Goal: Communication & Community: Ask a question

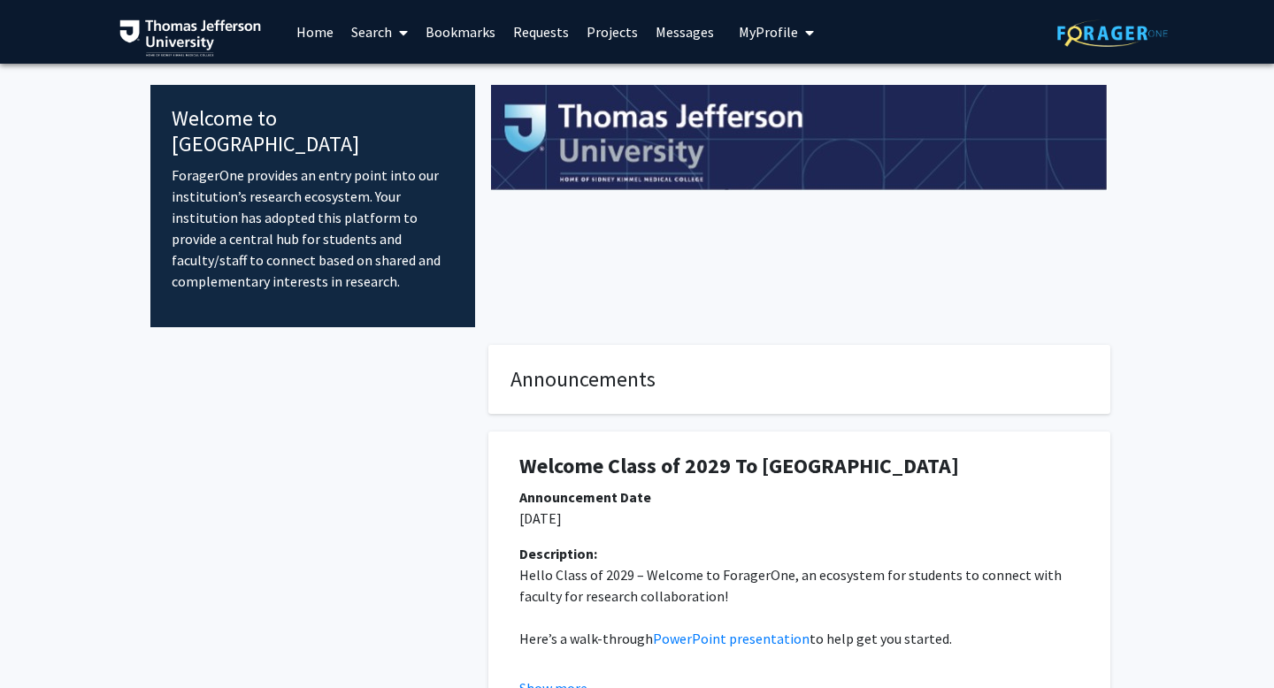
click at [375, 31] on link "Search" at bounding box center [379, 32] width 74 height 62
click at [387, 88] on span "Faculty/Staff" at bounding box center [407, 81] width 130 height 35
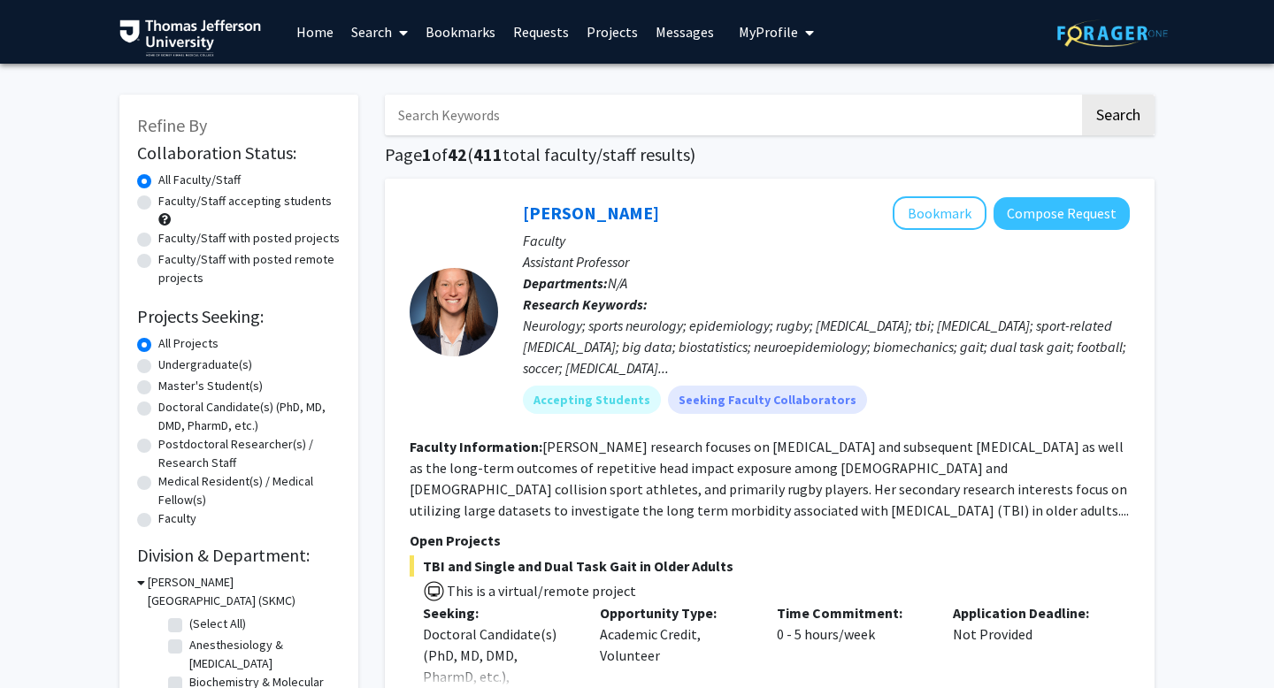
click at [455, 29] on link "Bookmarks" at bounding box center [461, 32] width 88 height 62
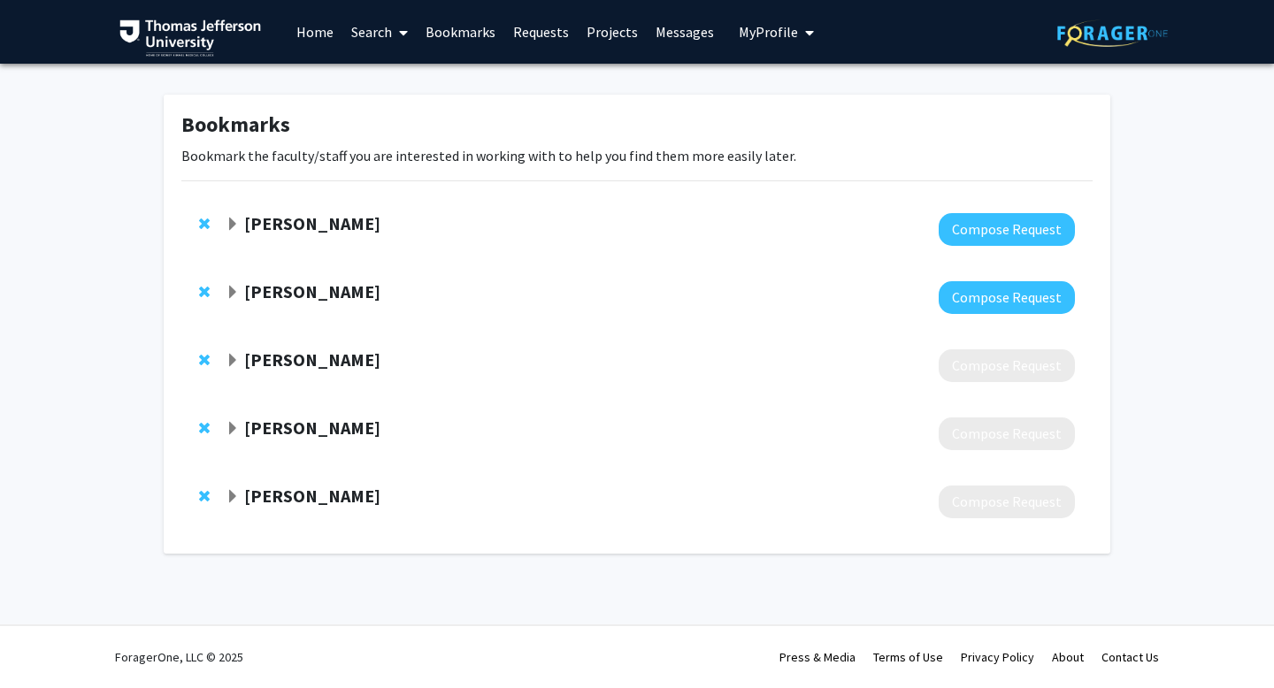
click at [268, 426] on strong "[PERSON_NAME]" at bounding box center [312, 428] width 136 height 22
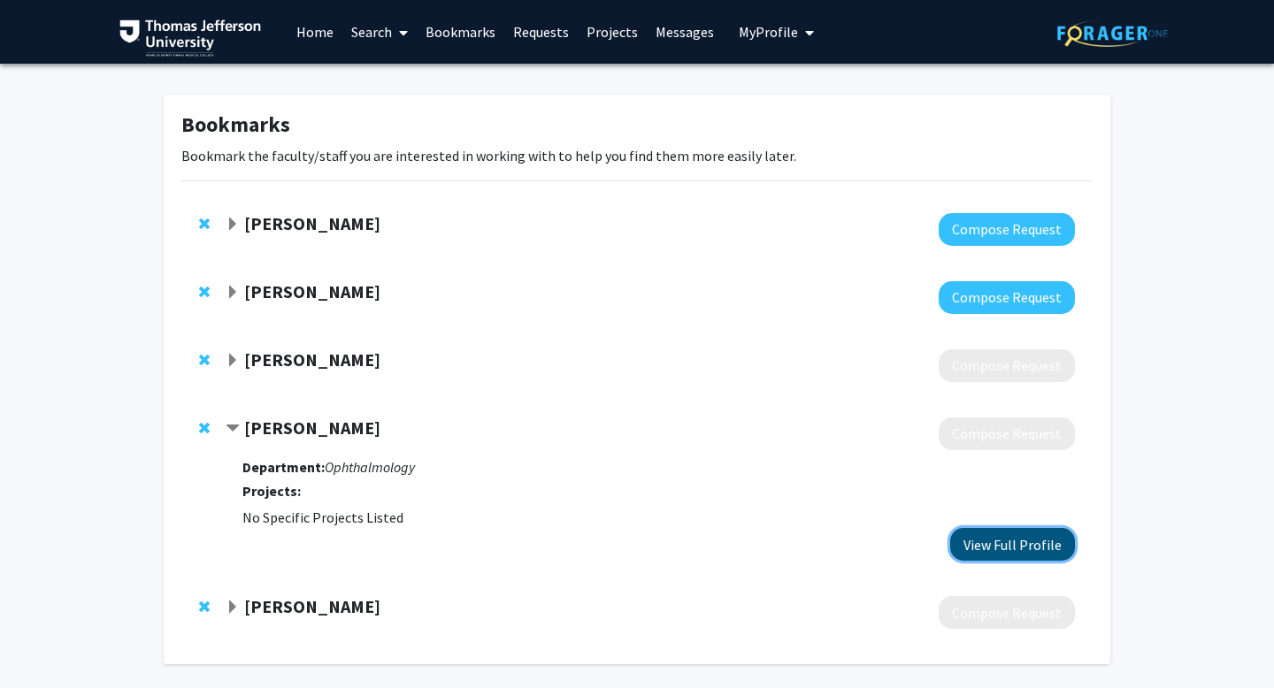
click at [1015, 543] on button "View Full Profile" at bounding box center [1012, 544] width 125 height 33
click at [90, 494] on div "Bookmarks Bookmark the faculty/staff you are interested in working with to help…" at bounding box center [637, 384] width 1274 height 640
click at [230, 607] on span "Expand Jason Hsu Bookmark" at bounding box center [233, 608] width 14 height 14
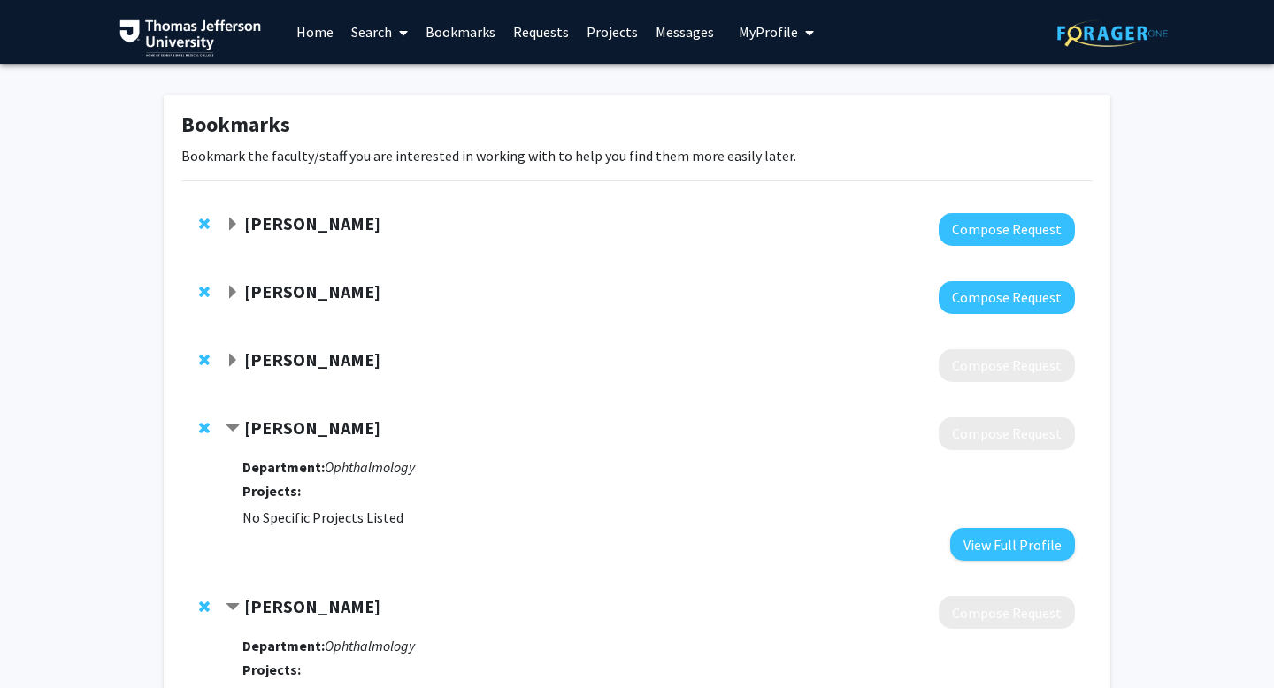
click at [230, 607] on span "Contract Jason Hsu Bookmark" at bounding box center [233, 608] width 14 height 14
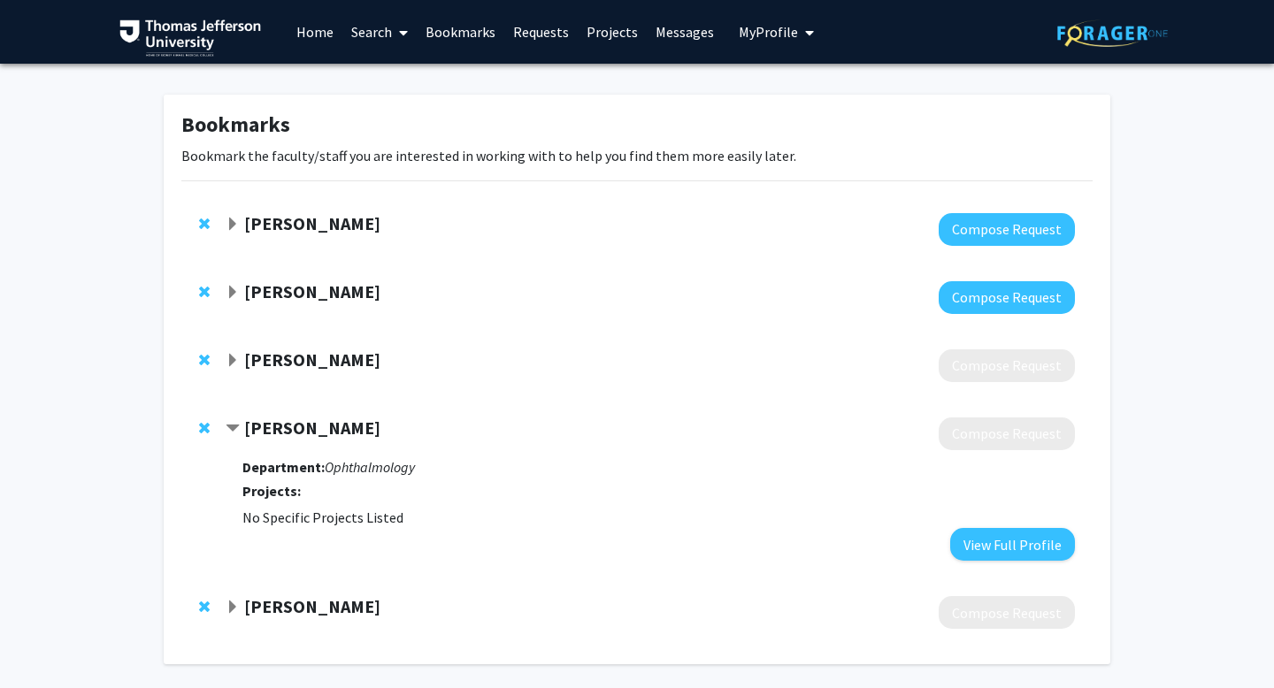
scroll to position [69, 0]
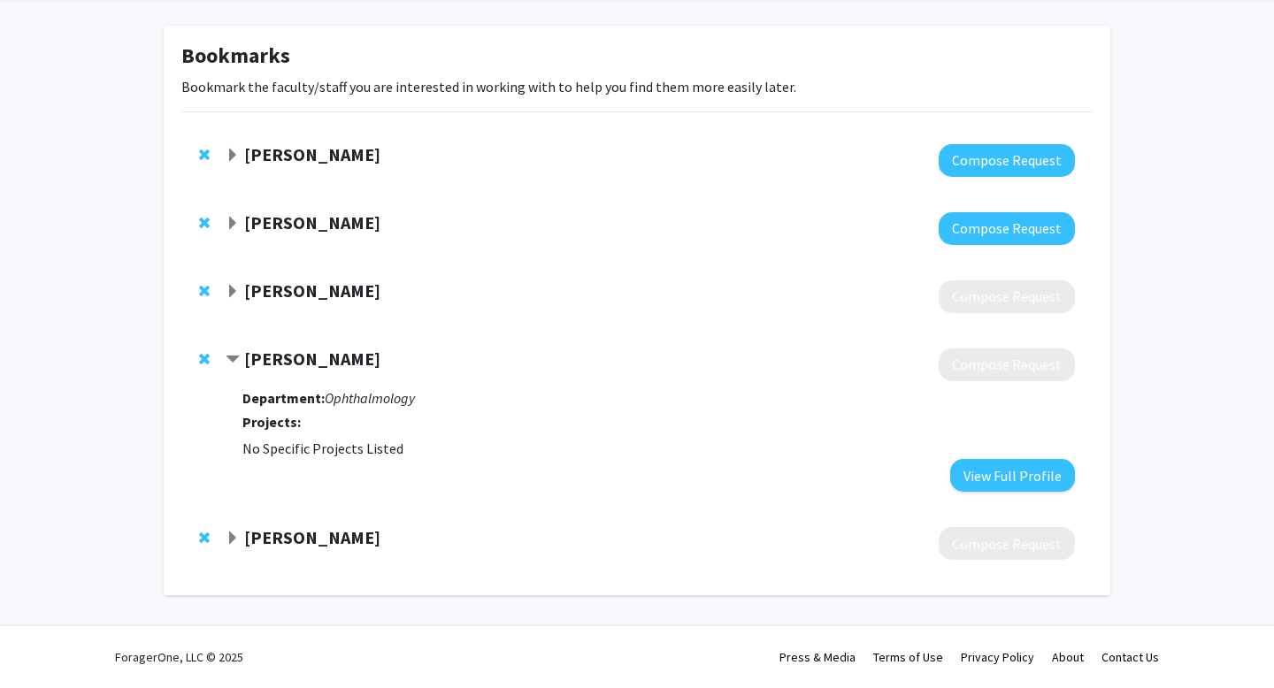
click at [231, 533] on span "Expand Jason Hsu Bookmark" at bounding box center [233, 539] width 14 height 14
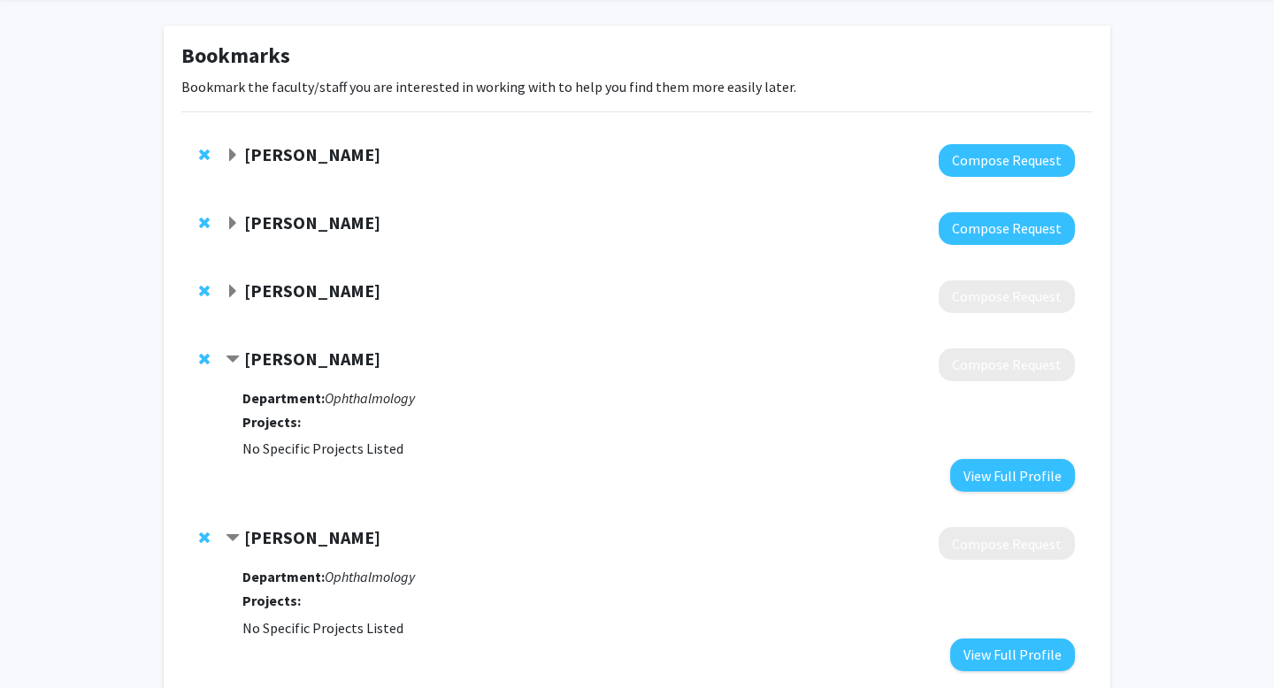
click at [231, 533] on span "Contract Jason Hsu Bookmark" at bounding box center [233, 539] width 14 height 14
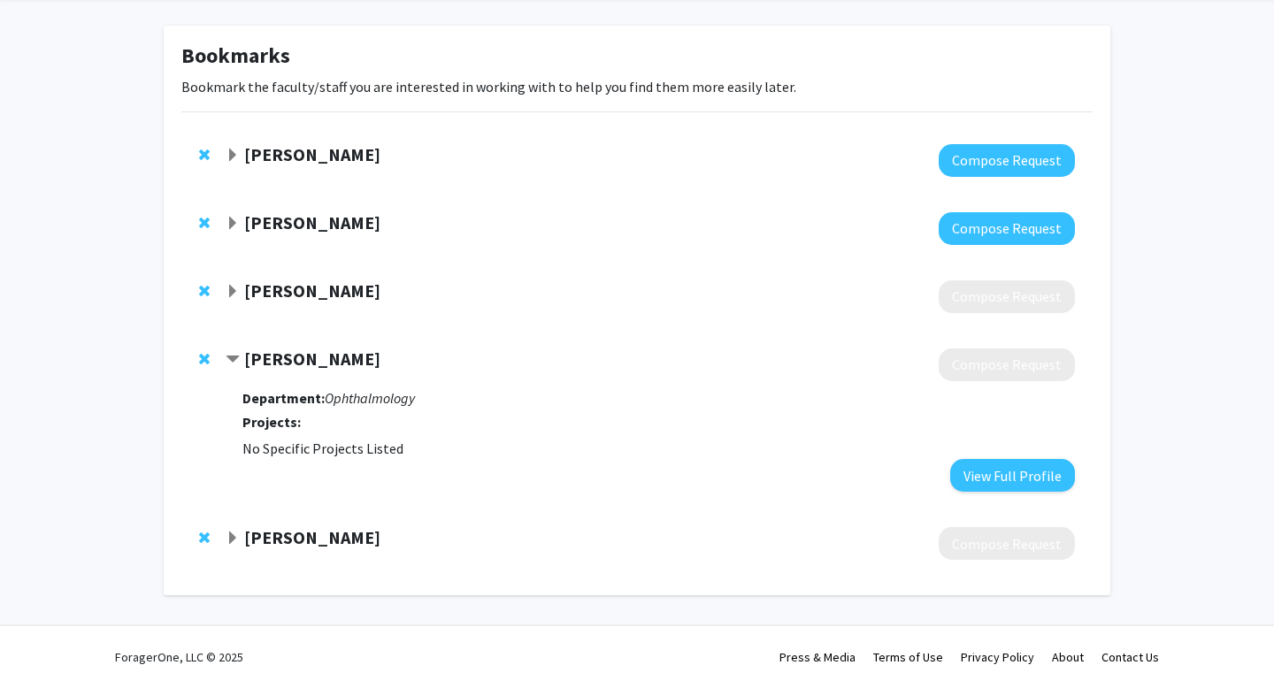
click at [234, 293] on span "Expand Marc Torjman Bookmark" at bounding box center [233, 292] width 14 height 14
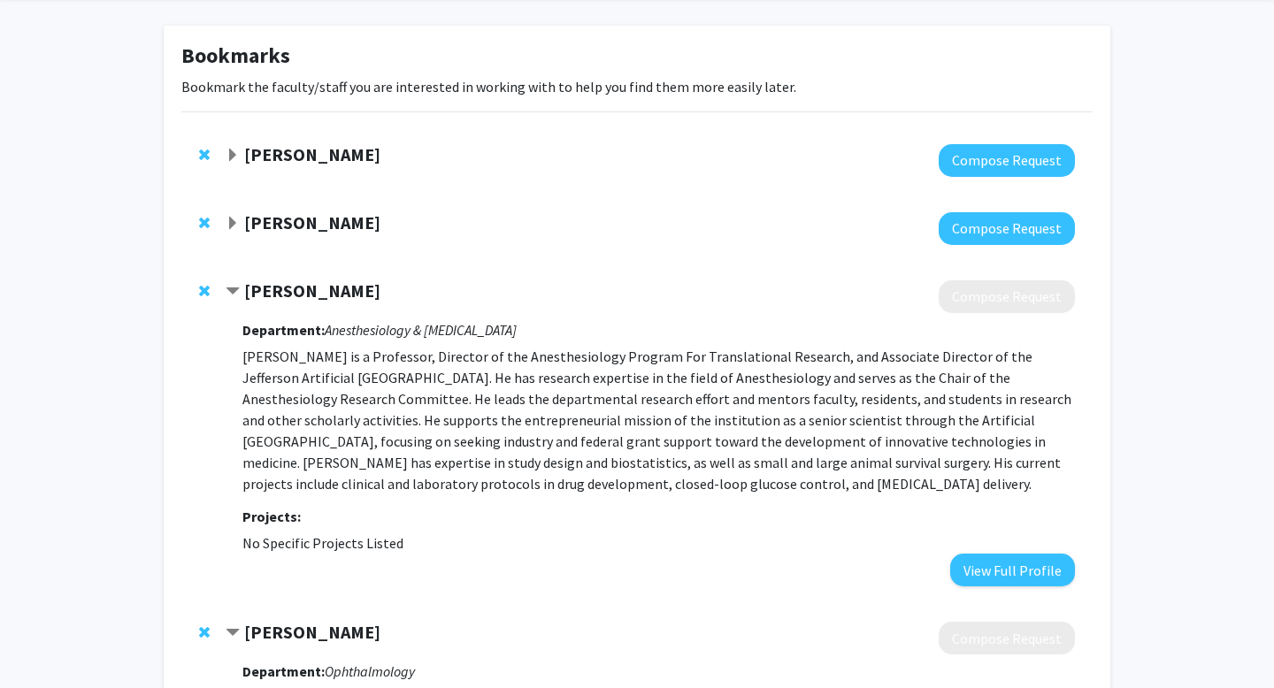
click at [234, 293] on span "Contract Marc Torjman Bookmark" at bounding box center [233, 292] width 14 height 14
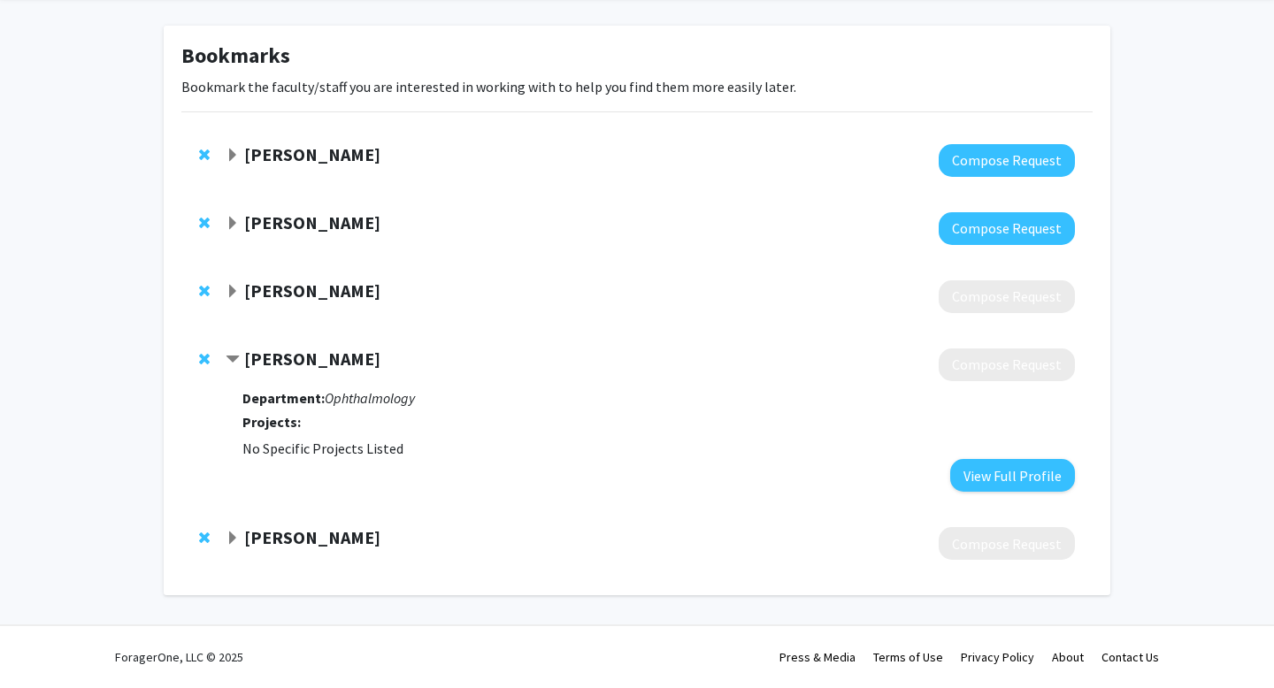
click at [230, 224] on span "Expand Joel Schuman Bookmark" at bounding box center [233, 224] width 14 height 14
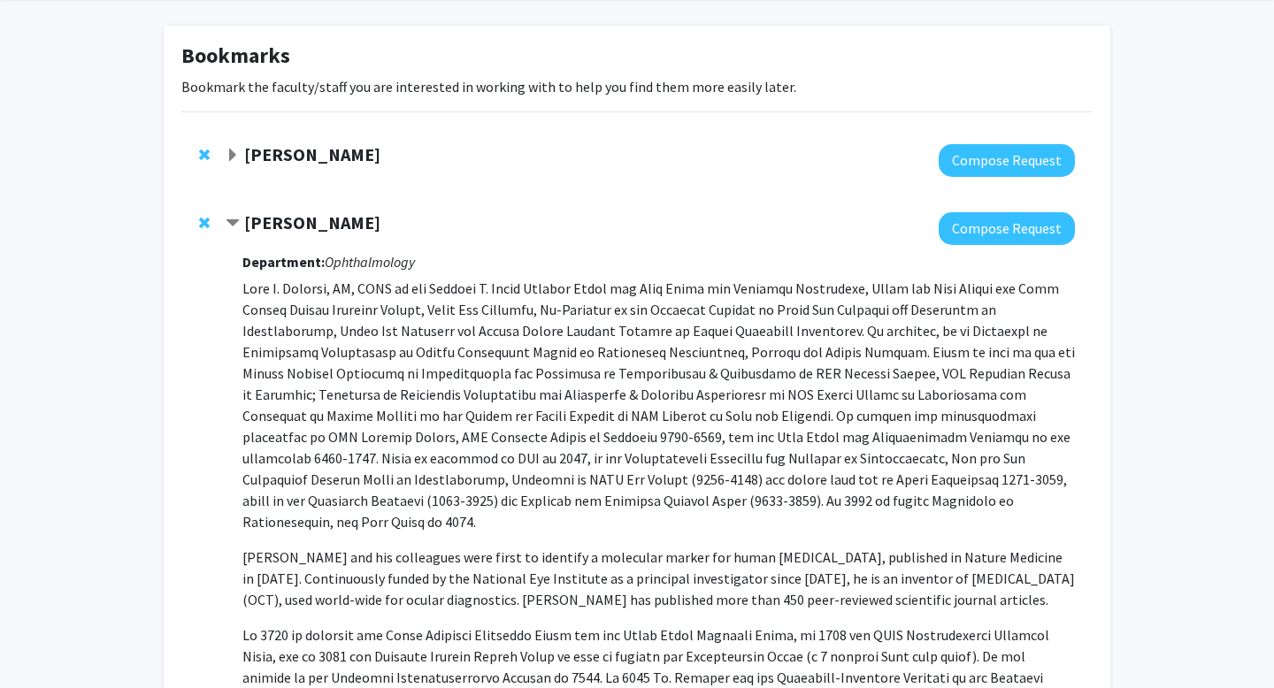
click at [230, 225] on span "Contract Joel Schuman Bookmark" at bounding box center [233, 224] width 14 height 14
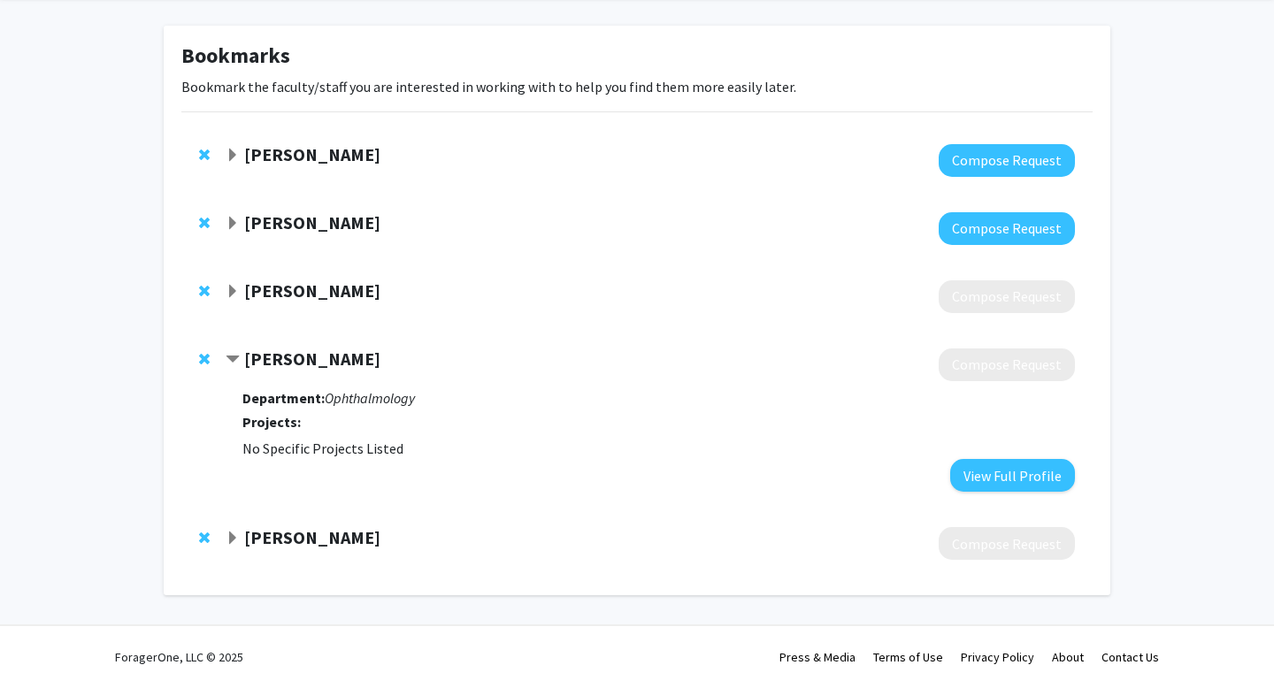
click at [230, 225] on span "Expand Joel Schuman Bookmark" at bounding box center [233, 224] width 14 height 14
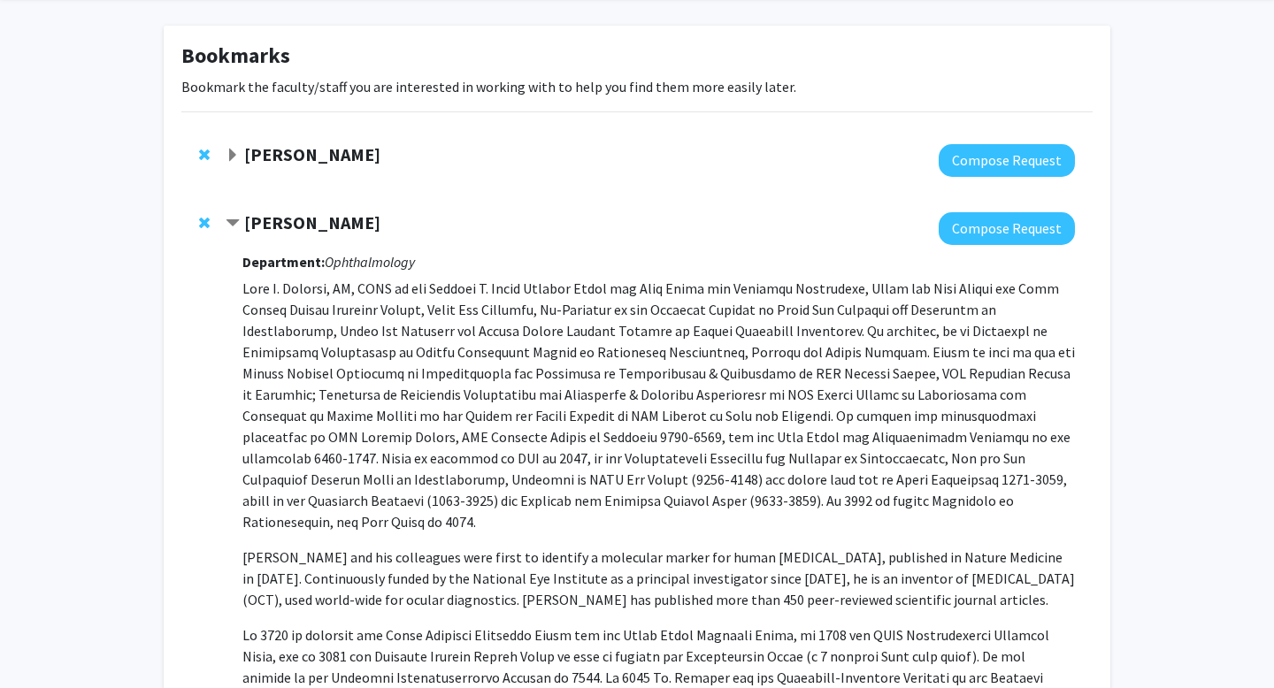
click at [230, 225] on span "Contract Joel Schuman Bookmark" at bounding box center [233, 224] width 14 height 14
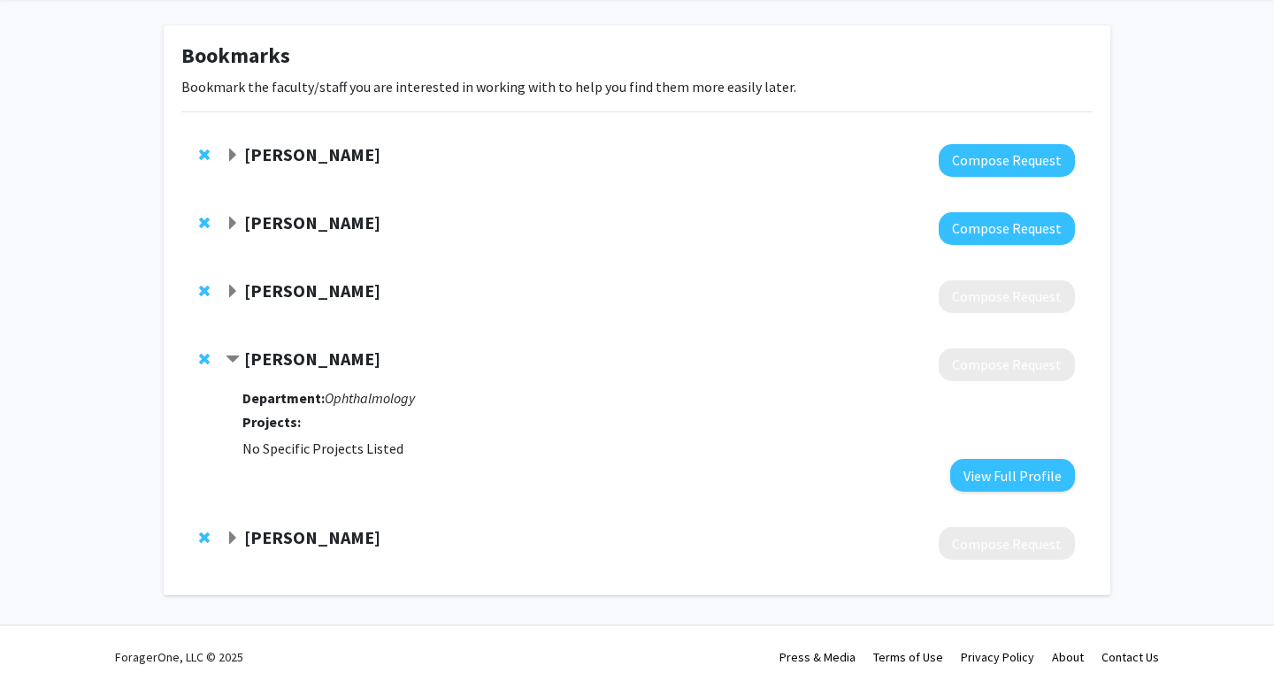
click at [230, 225] on span "Expand Joel Schuman Bookmark" at bounding box center [233, 224] width 14 height 14
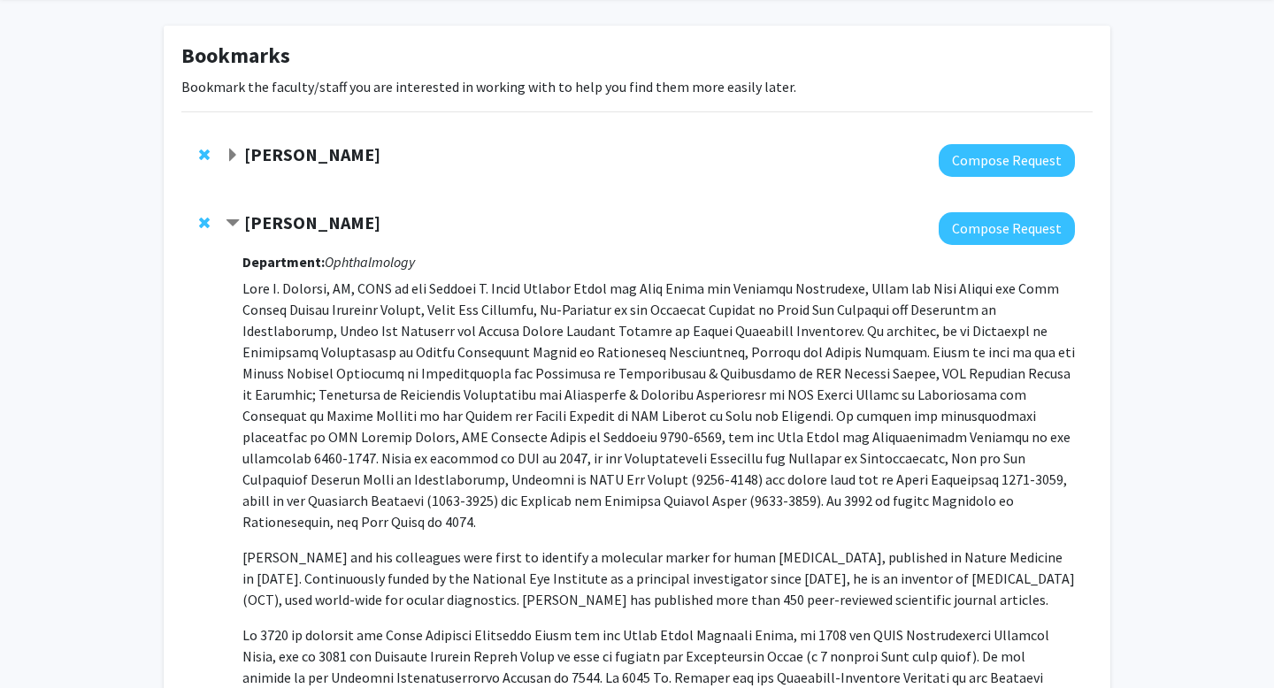
click at [230, 225] on span "Contract Joel Schuman Bookmark" at bounding box center [233, 224] width 14 height 14
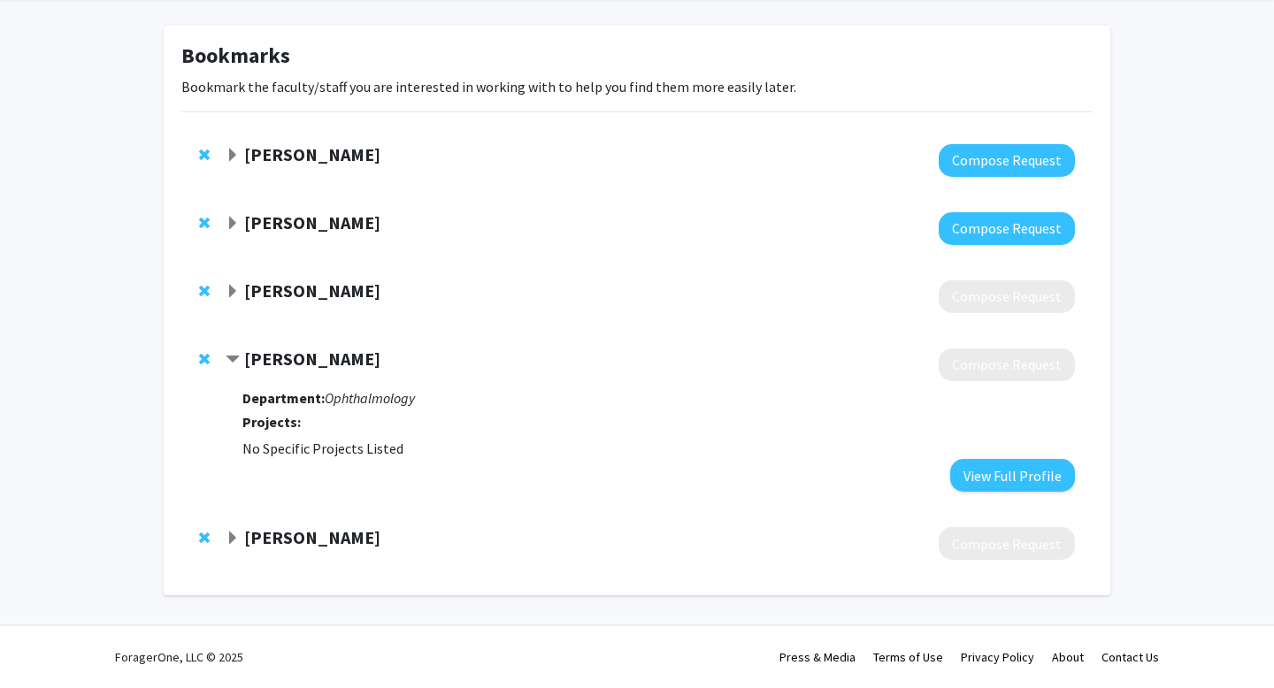
click at [231, 157] on span "Expand Dennis Hand Bookmark" at bounding box center [233, 156] width 14 height 14
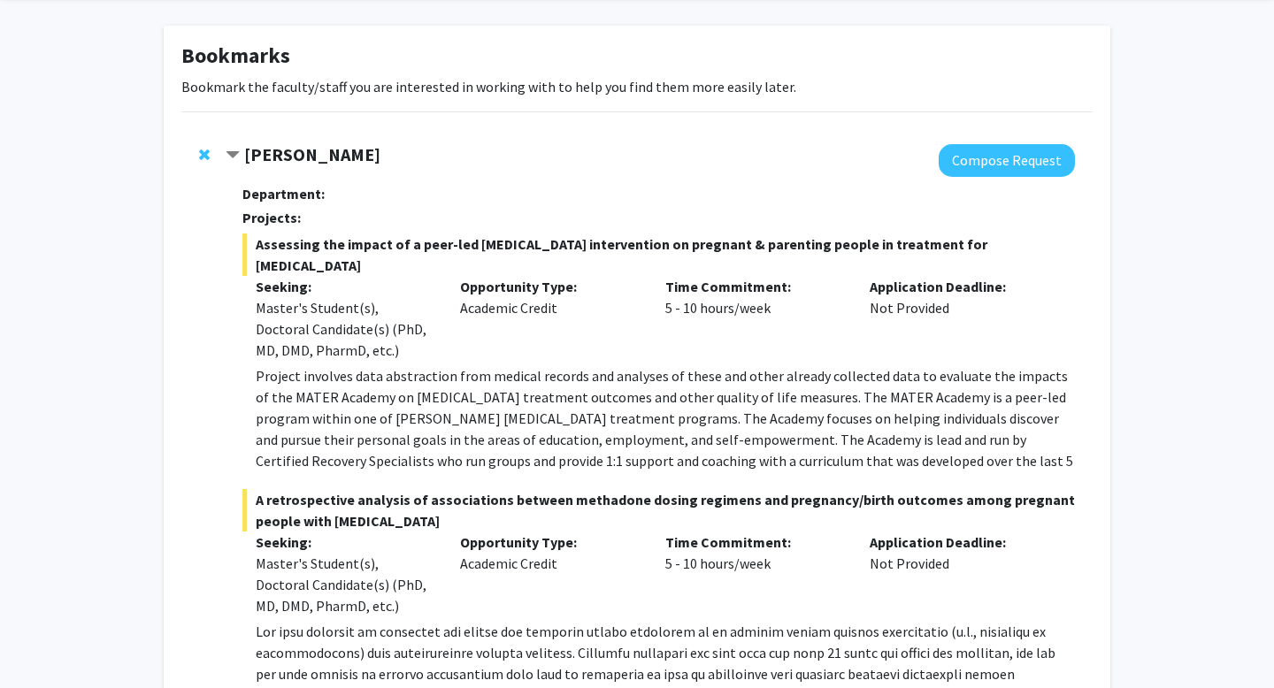
click at [231, 157] on span "Contract Dennis Hand Bookmark" at bounding box center [233, 156] width 14 height 14
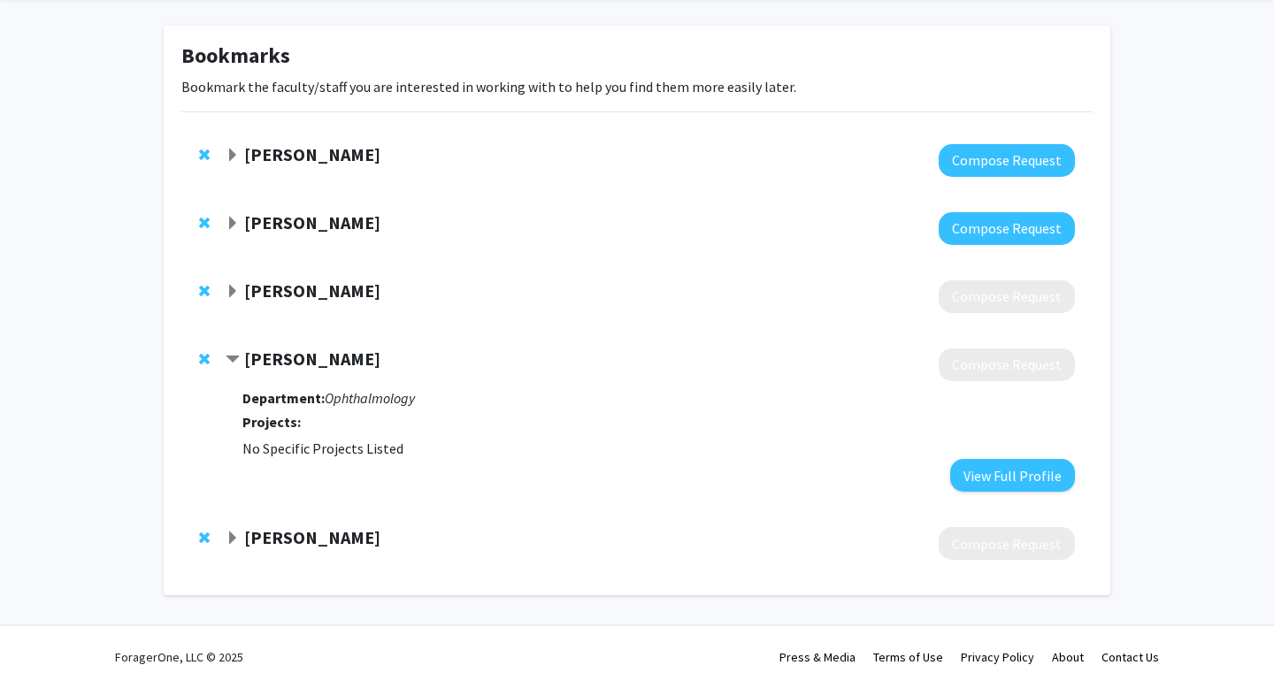
click at [231, 157] on span "Expand Dennis Hand Bookmark" at bounding box center [233, 156] width 14 height 14
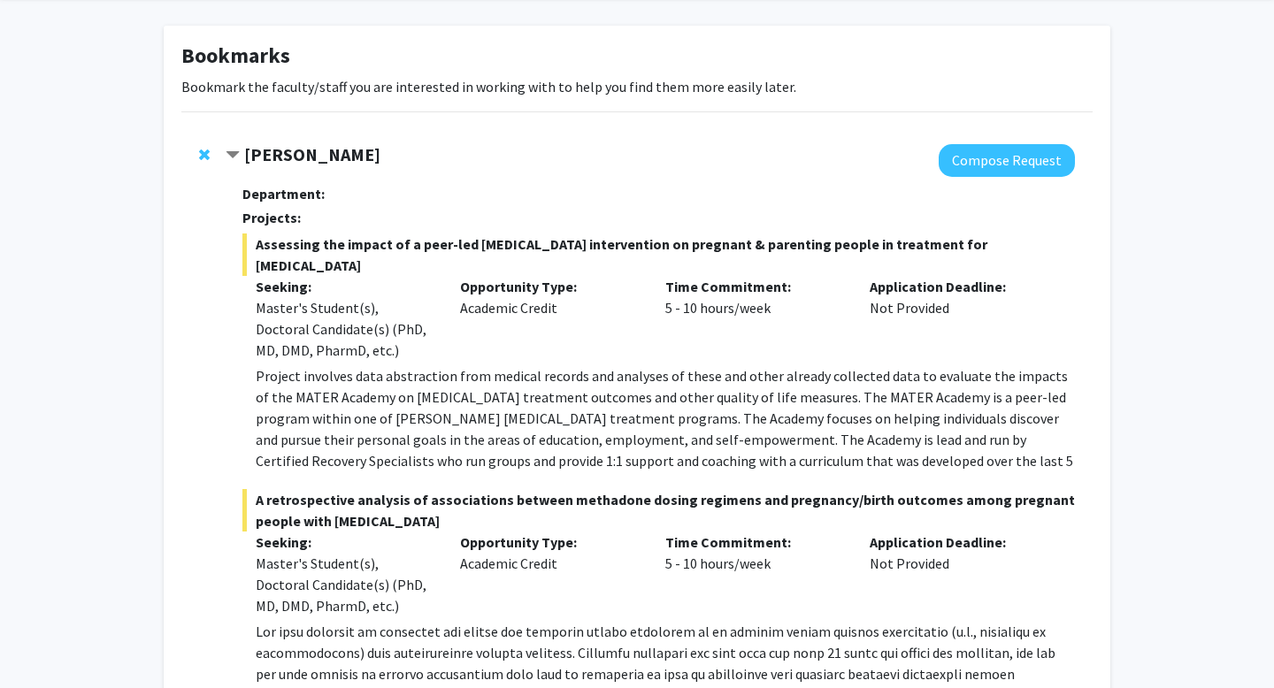
click at [231, 157] on span "Contract Dennis Hand Bookmark" at bounding box center [233, 156] width 14 height 14
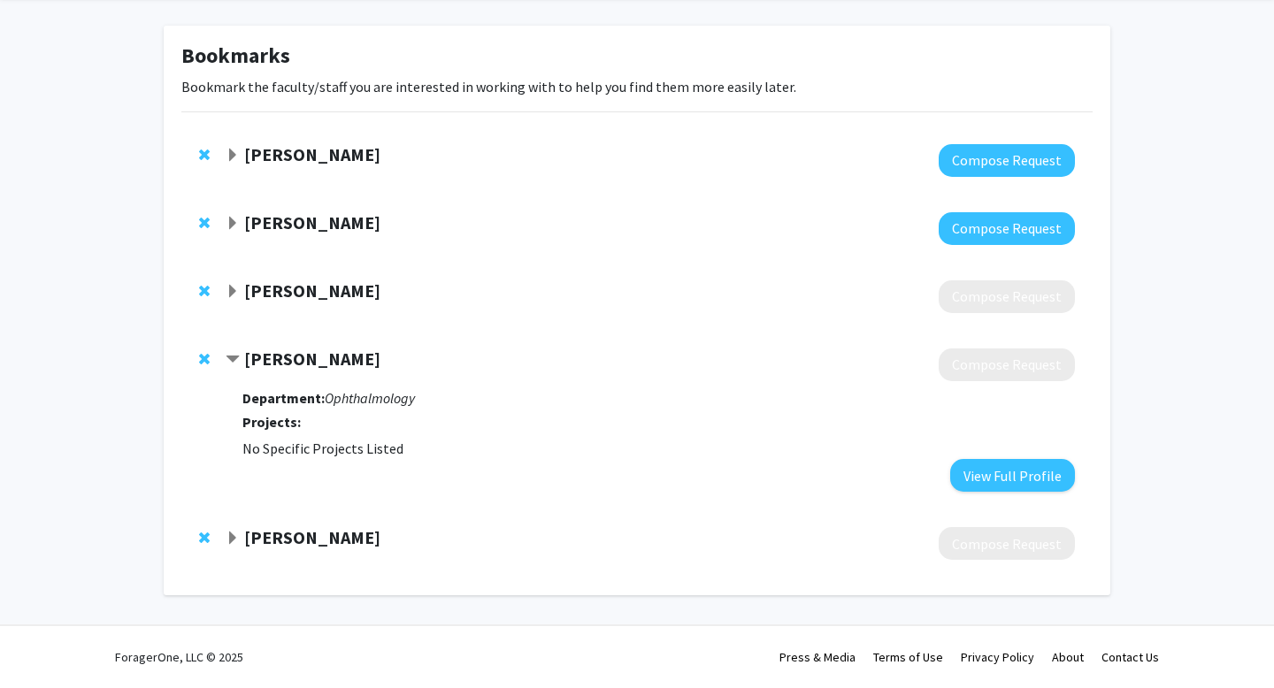
scroll to position [0, 0]
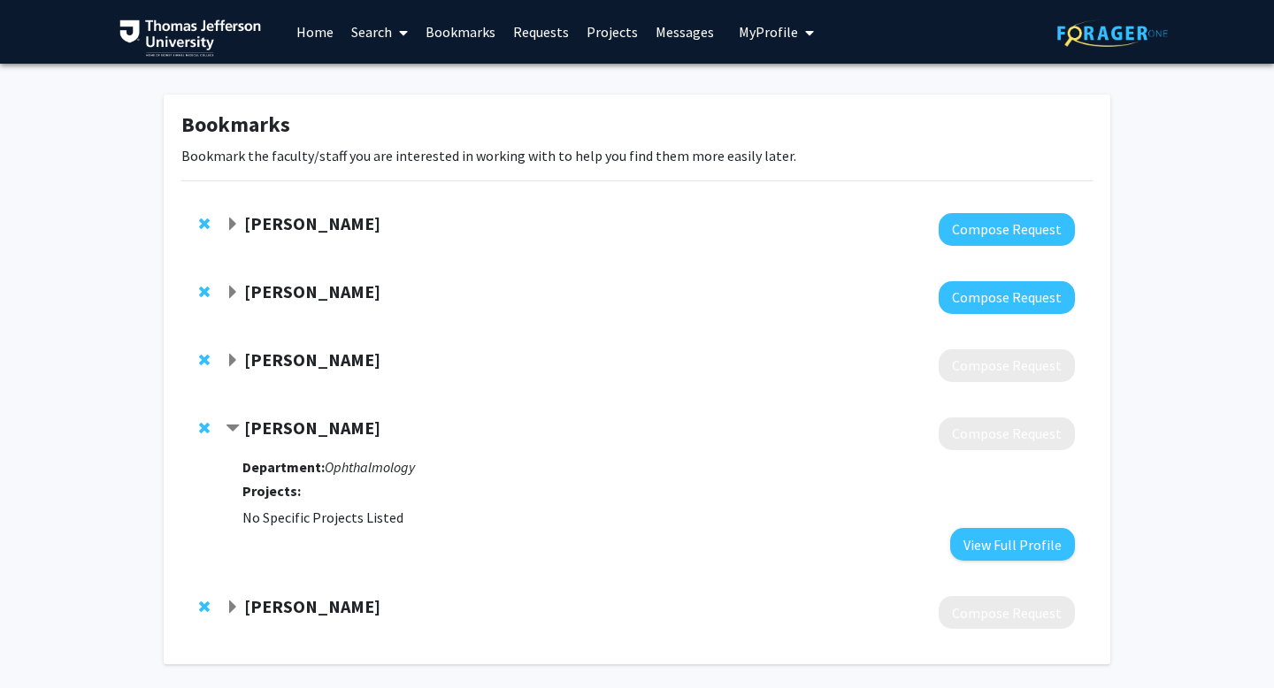
click at [309, 34] on link "Home" at bounding box center [315, 32] width 55 height 62
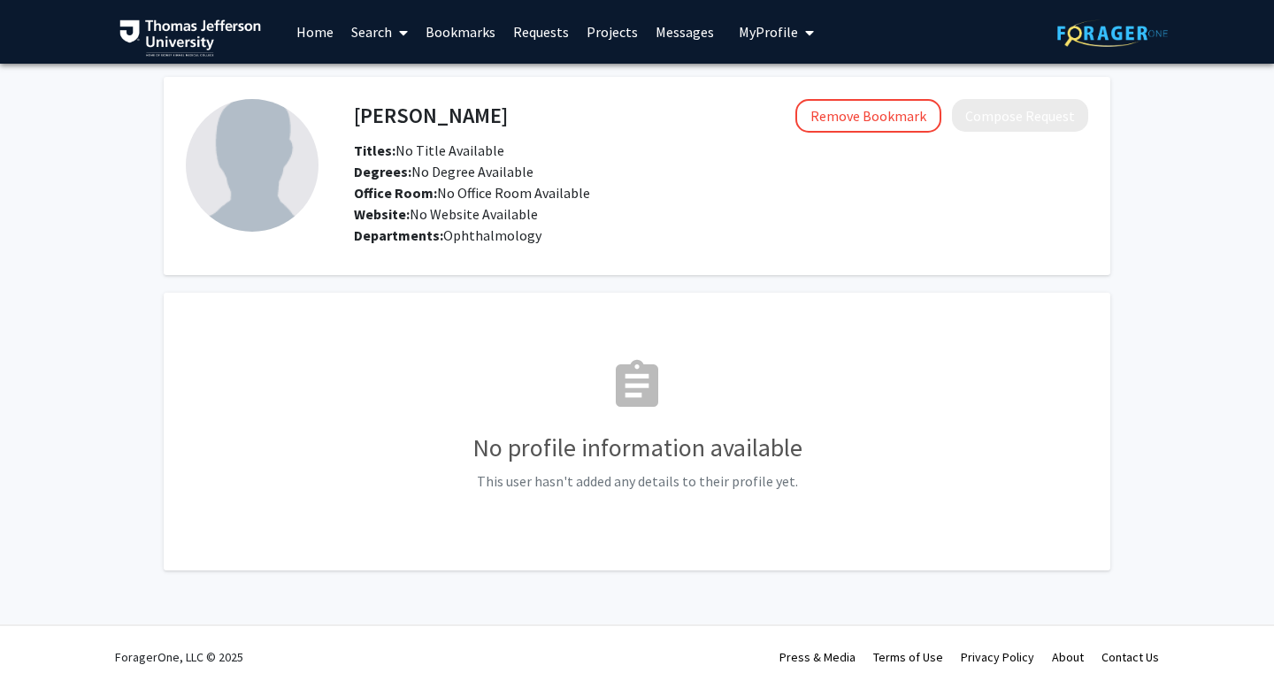
click at [409, 119] on h4 "[PERSON_NAME]" at bounding box center [431, 115] width 154 height 33
click at [319, 30] on link "Home" at bounding box center [315, 32] width 55 height 62
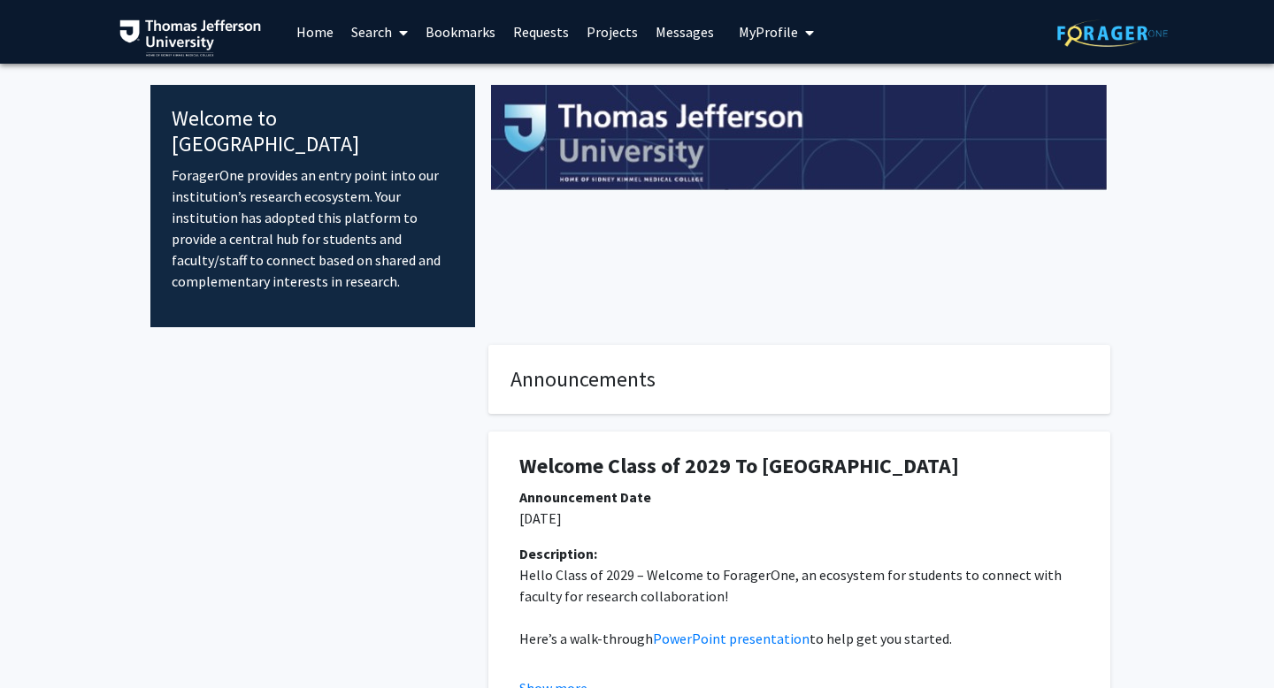
click at [370, 27] on link "Search" at bounding box center [379, 32] width 74 height 62
click at [397, 77] on span "Faculty/Staff" at bounding box center [407, 81] width 130 height 35
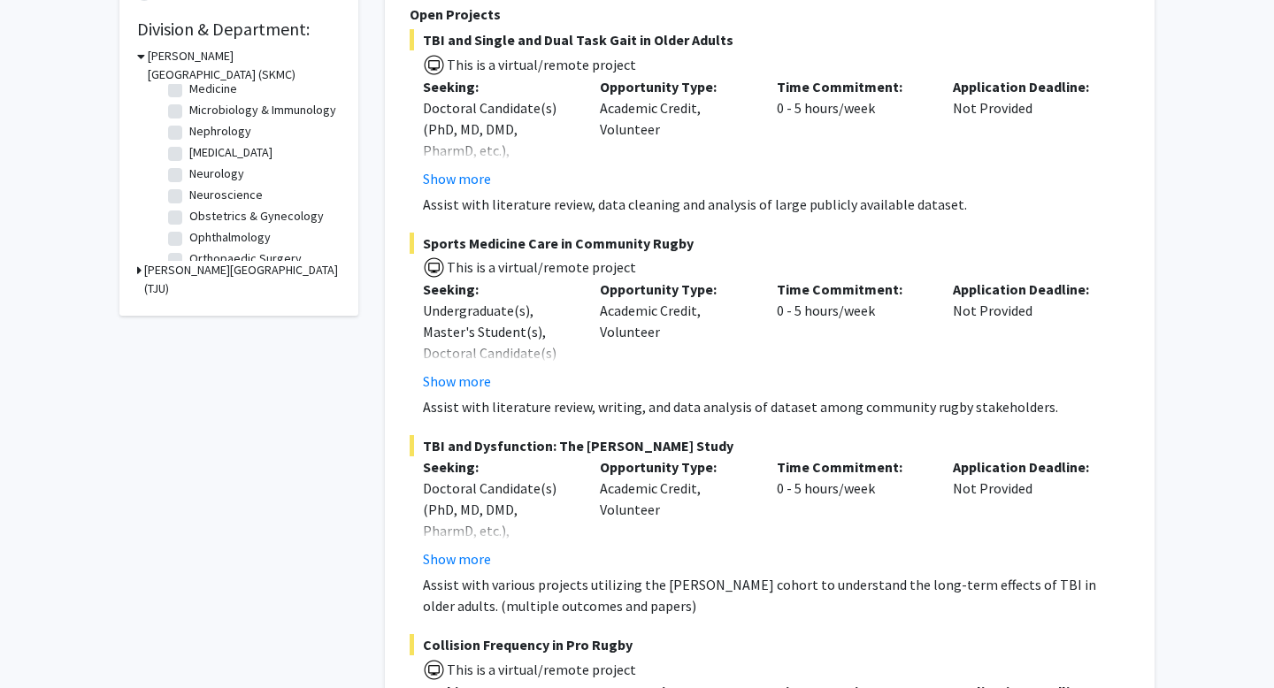
scroll to position [502, 0]
click at [189, 157] on label "Ophthalmology" at bounding box center [229, 156] width 81 height 19
click at [189, 157] on input "Ophthalmology" at bounding box center [195, 153] width 12 height 12
checkbox input "true"
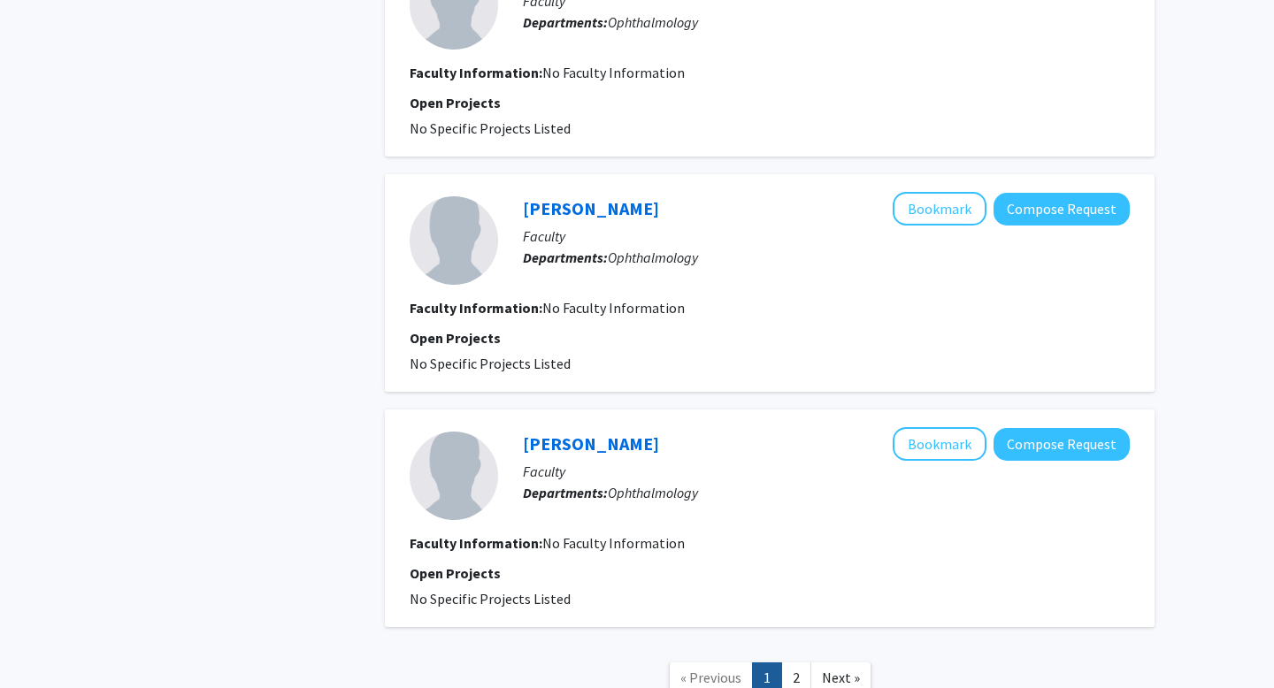
scroll to position [2114, 0]
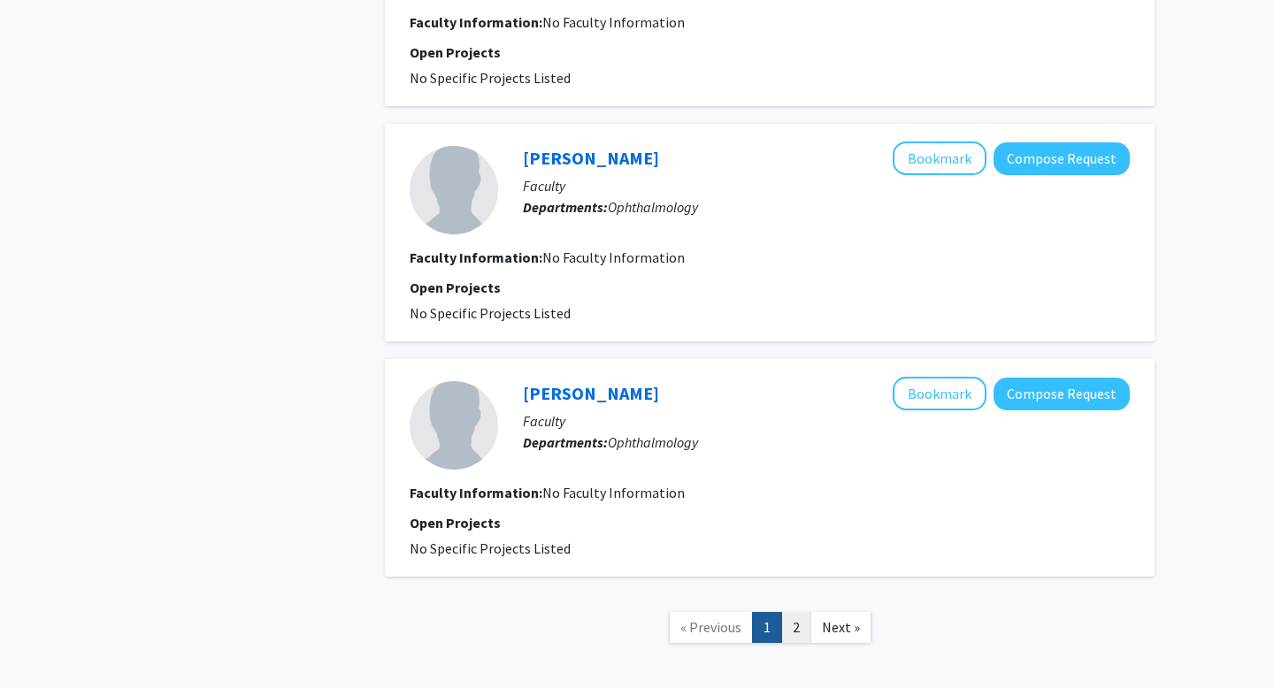
click at [797, 625] on link "2" at bounding box center [796, 627] width 30 height 31
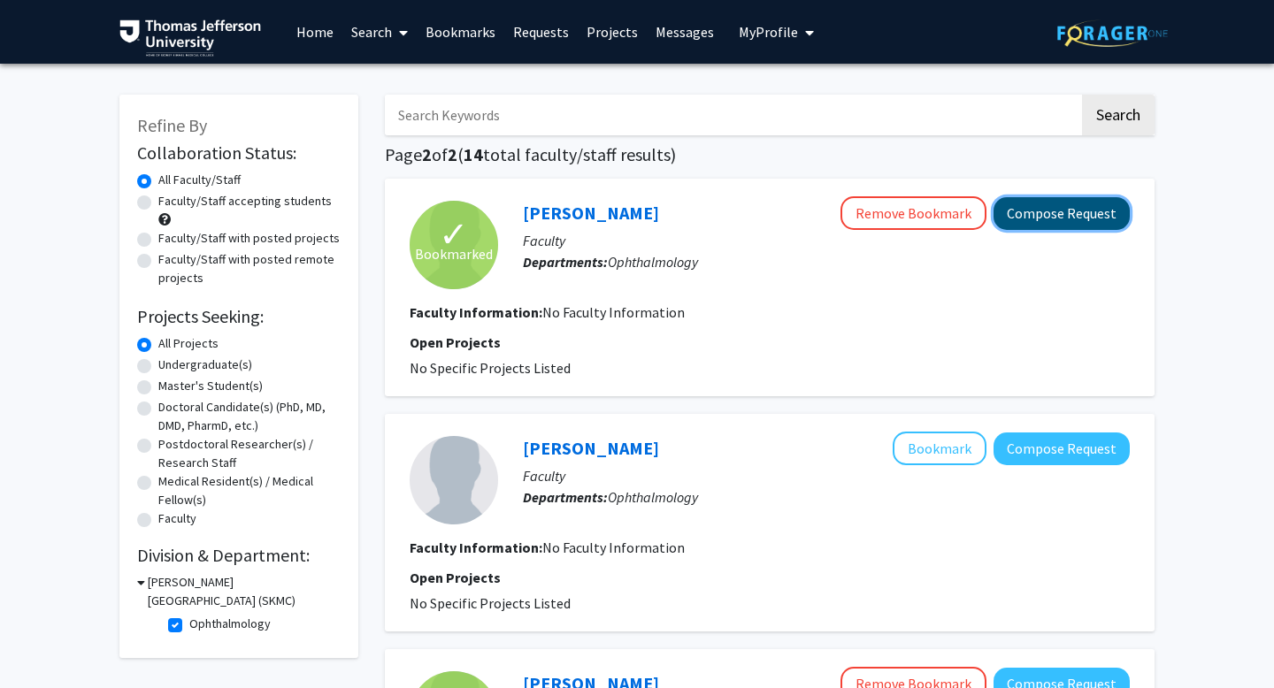
click at [1083, 218] on button "Compose Request" at bounding box center [1061, 213] width 136 height 33
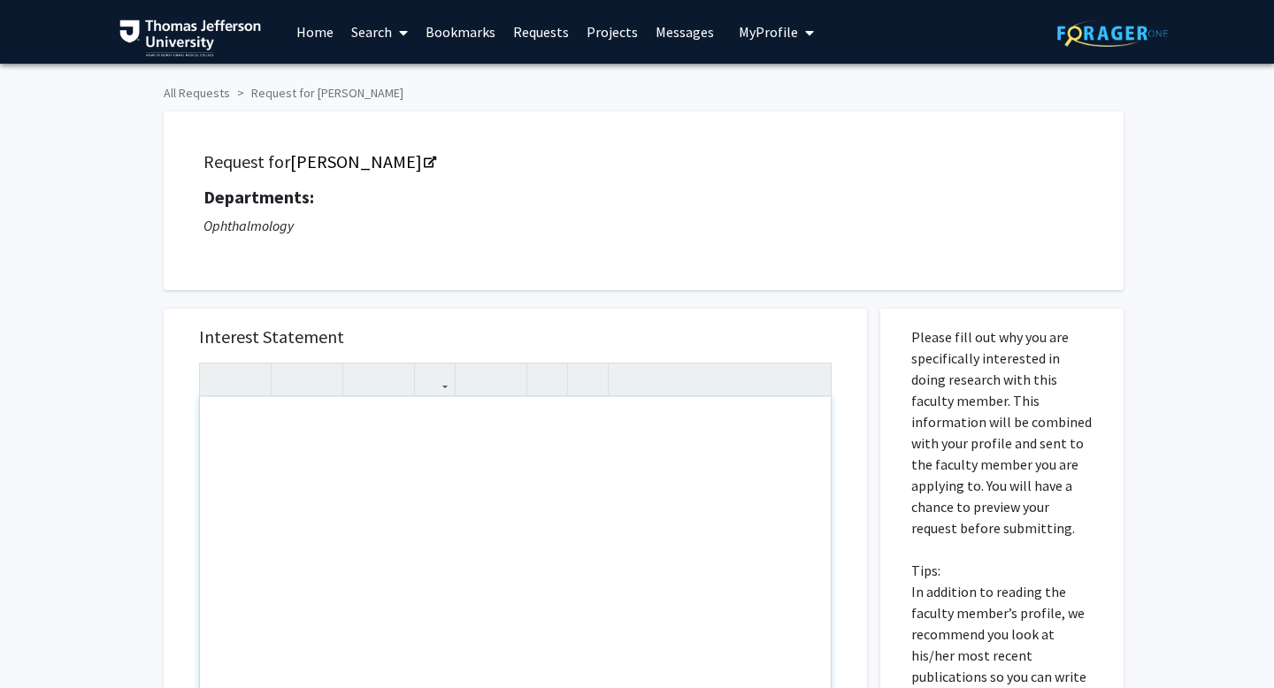
click at [518, 261] on div "Request for Yoshihiro Yonekawa Departments: Ophthalmology" at bounding box center [644, 201] width 916 height 134
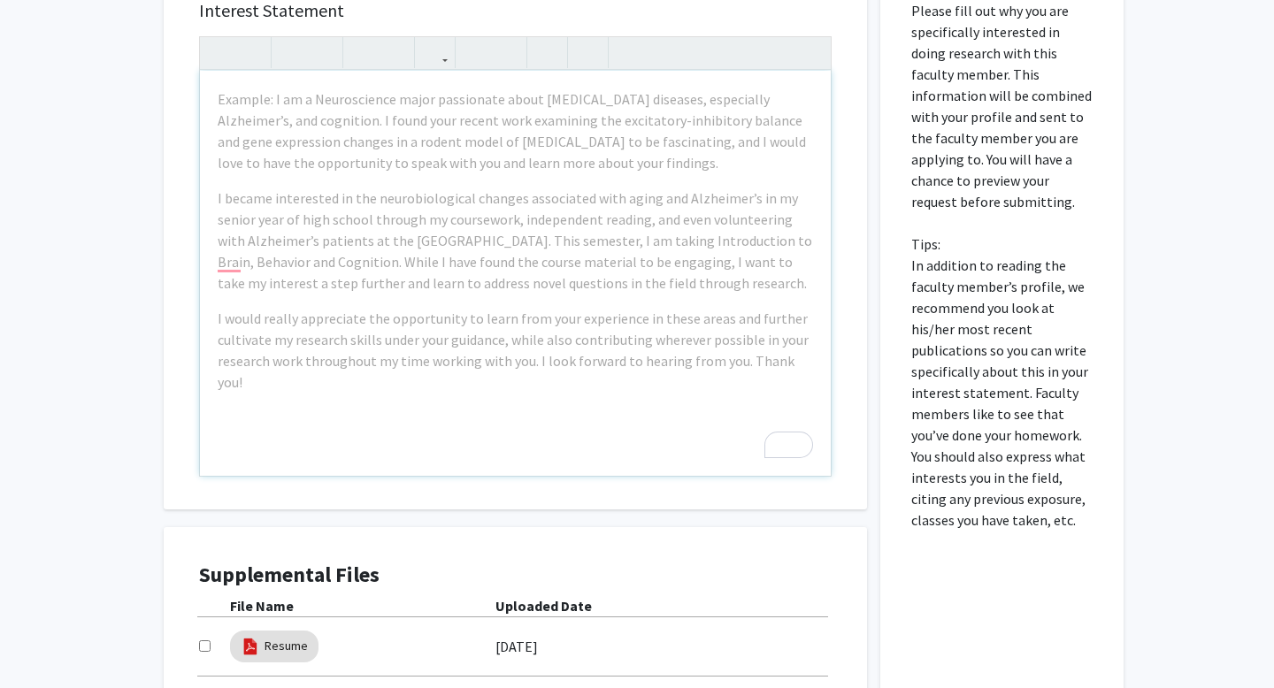
scroll to position [147, 0]
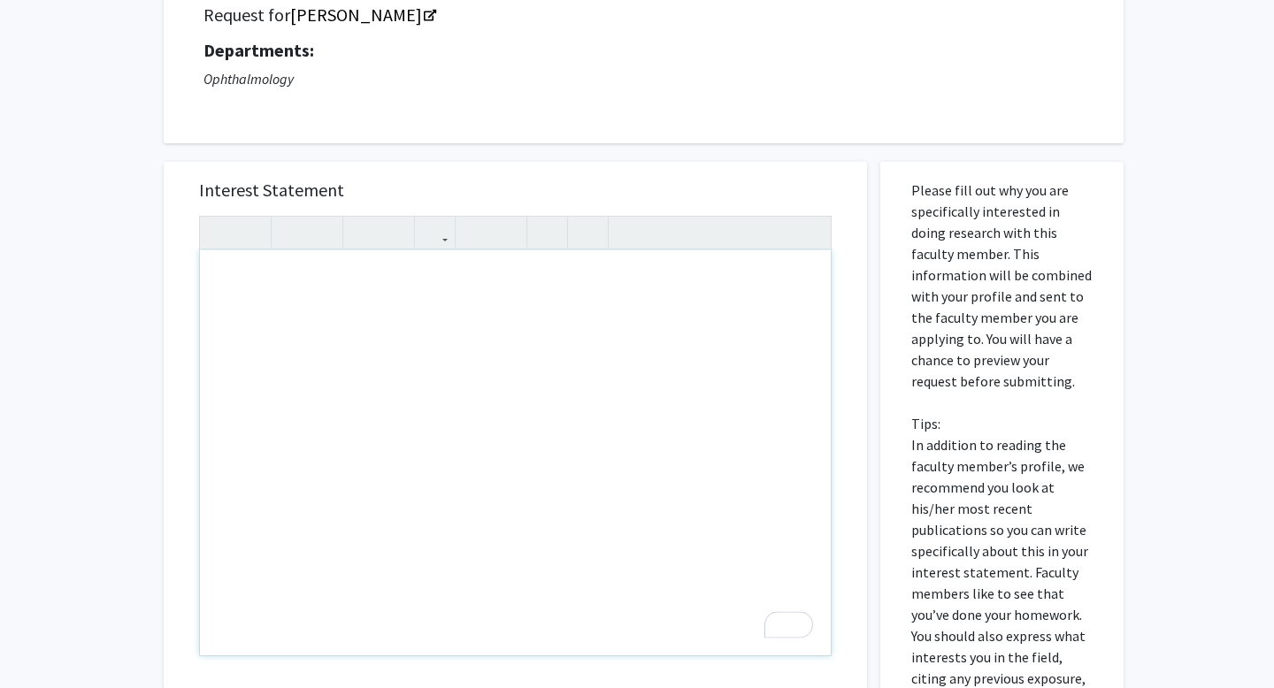
click at [252, 289] on div "To enrich screen reader interactions, please activate Accessibility in Grammarl…" at bounding box center [515, 452] width 631 height 405
paste div "To enrich screen reader interactions, please activate Accessibility in Grammarl…"
type textarea "<p>Good evening Dr. Yonekawa,&nbsp;</p><br><p>I hope you are well. My name is G…"
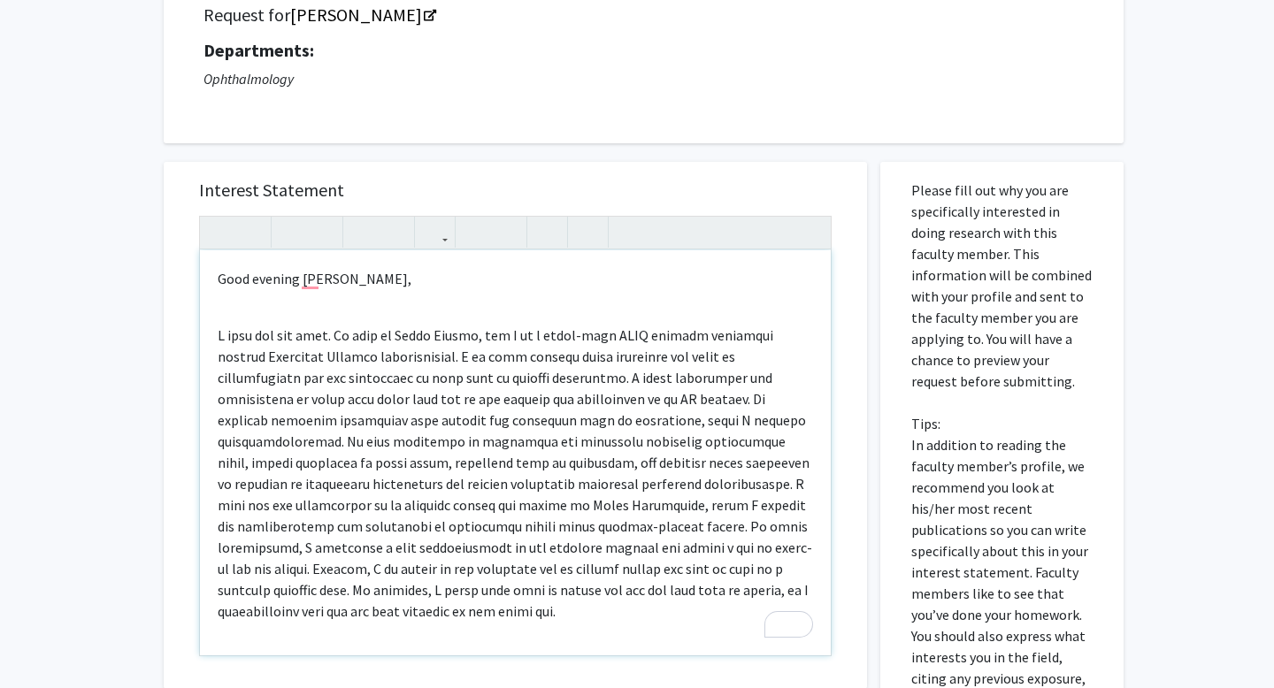
click at [213, 319] on div "Good evening Dr. Yonekawa, Thank you so much for your consideration, and I look…" at bounding box center [515, 452] width 631 height 405
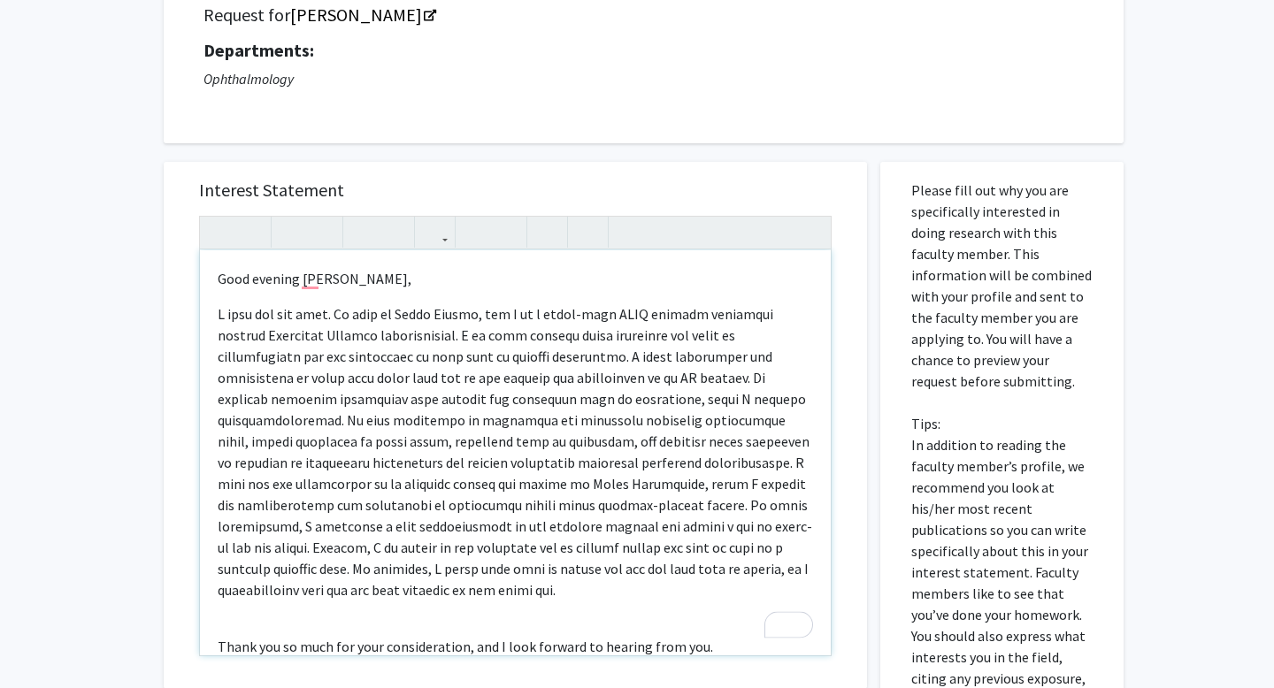
click at [219, 603] on div "Good evening Dr. Yonekawa, Thank you so much for your consideration, and I look…" at bounding box center [515, 452] width 631 height 405
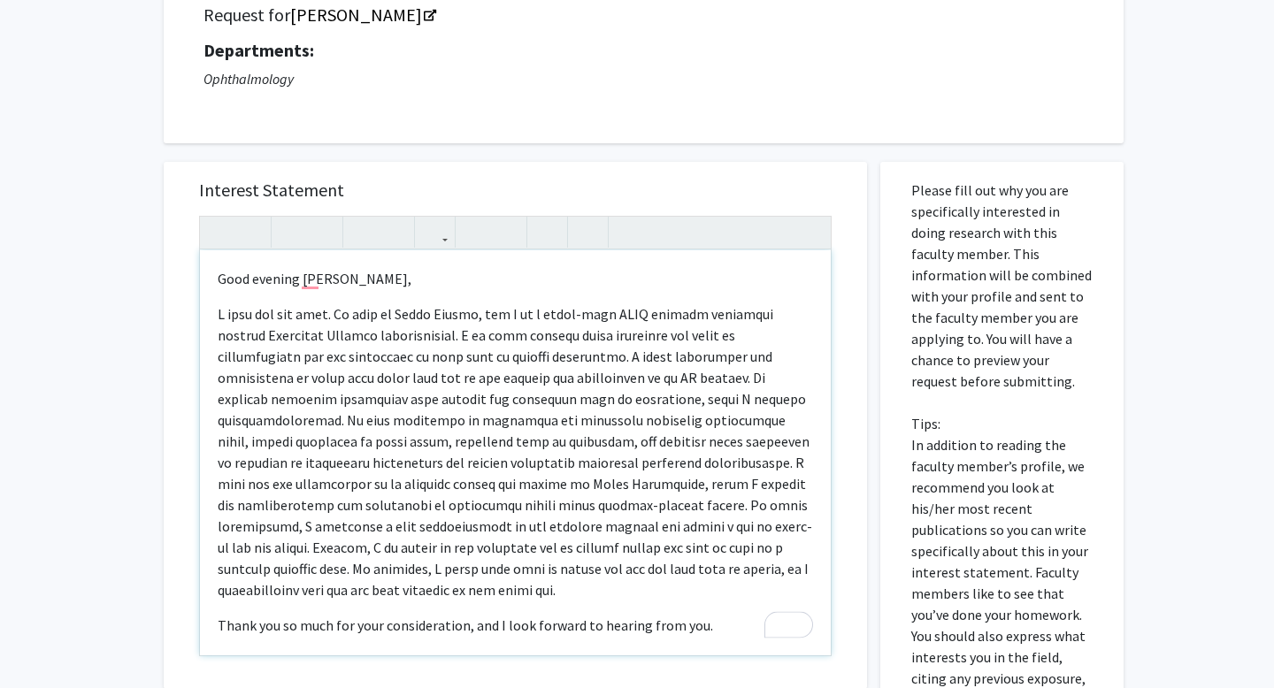
scroll to position [140, 0]
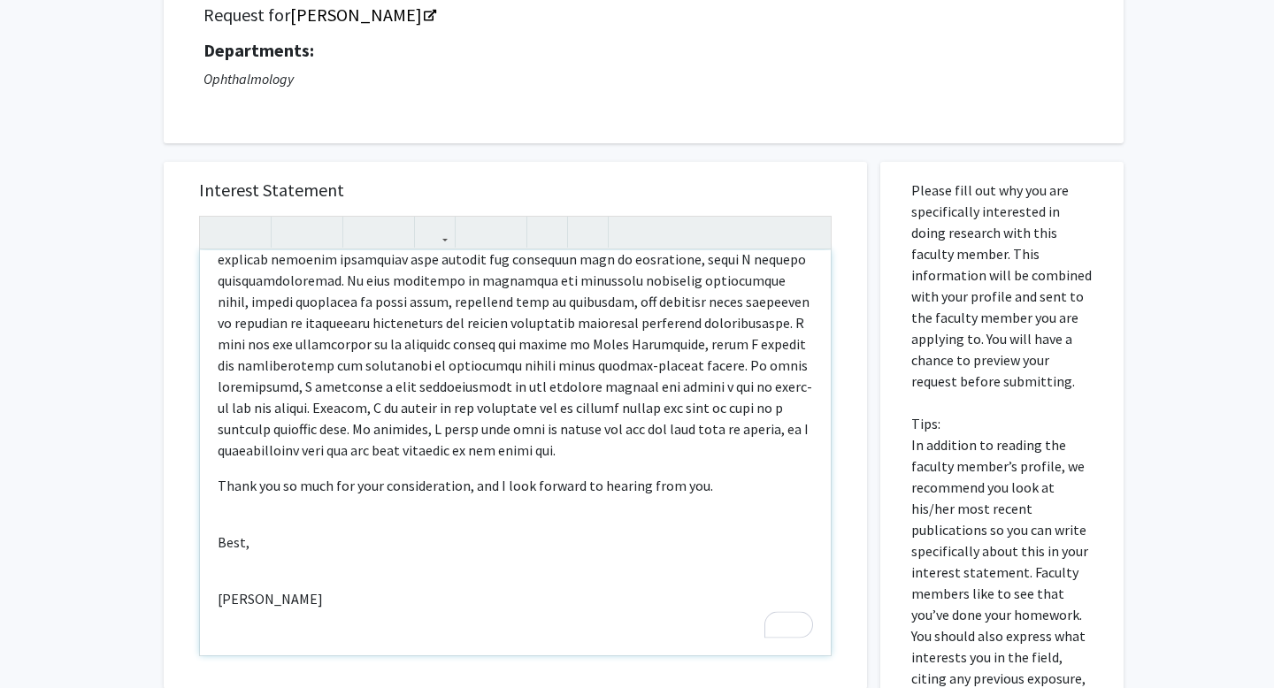
click at [222, 500] on div "Good evening Dr. Yonekawa, Thank you so much for your consideration, and I look…" at bounding box center [515, 452] width 631 height 405
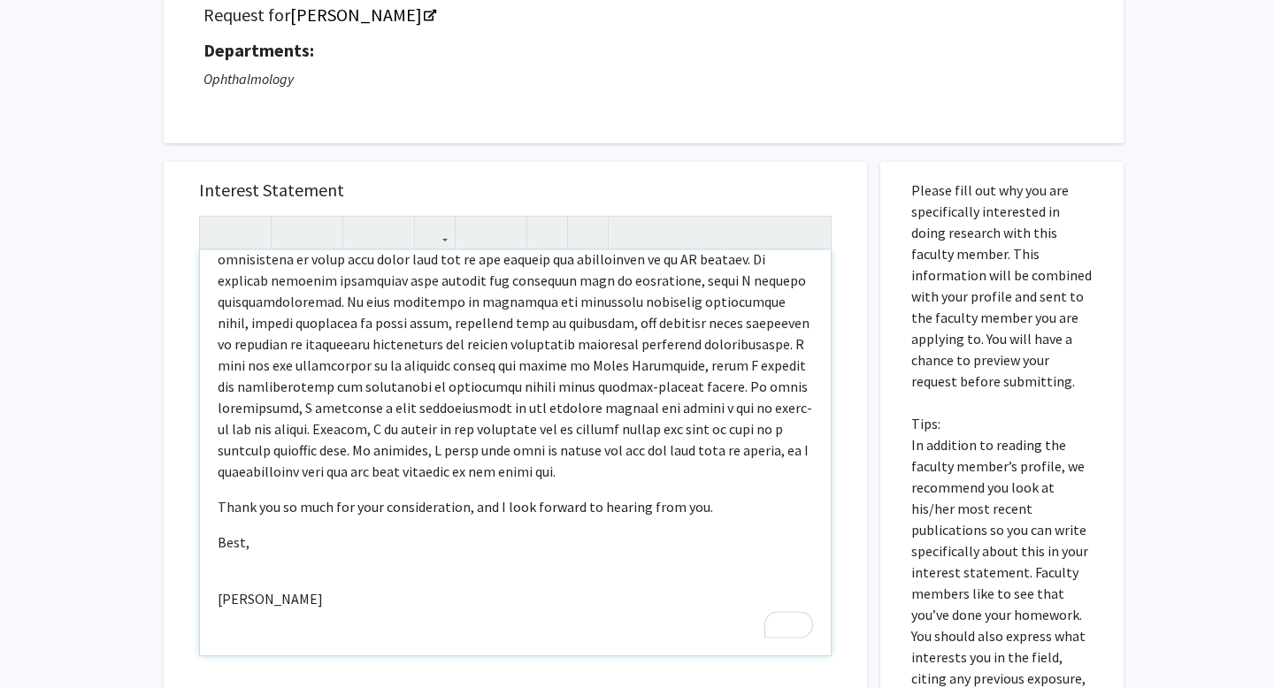
click at [219, 559] on div "Good evening Dr. Yonekawa, Thank you so much for your consideration, and I look…" at bounding box center [515, 452] width 631 height 405
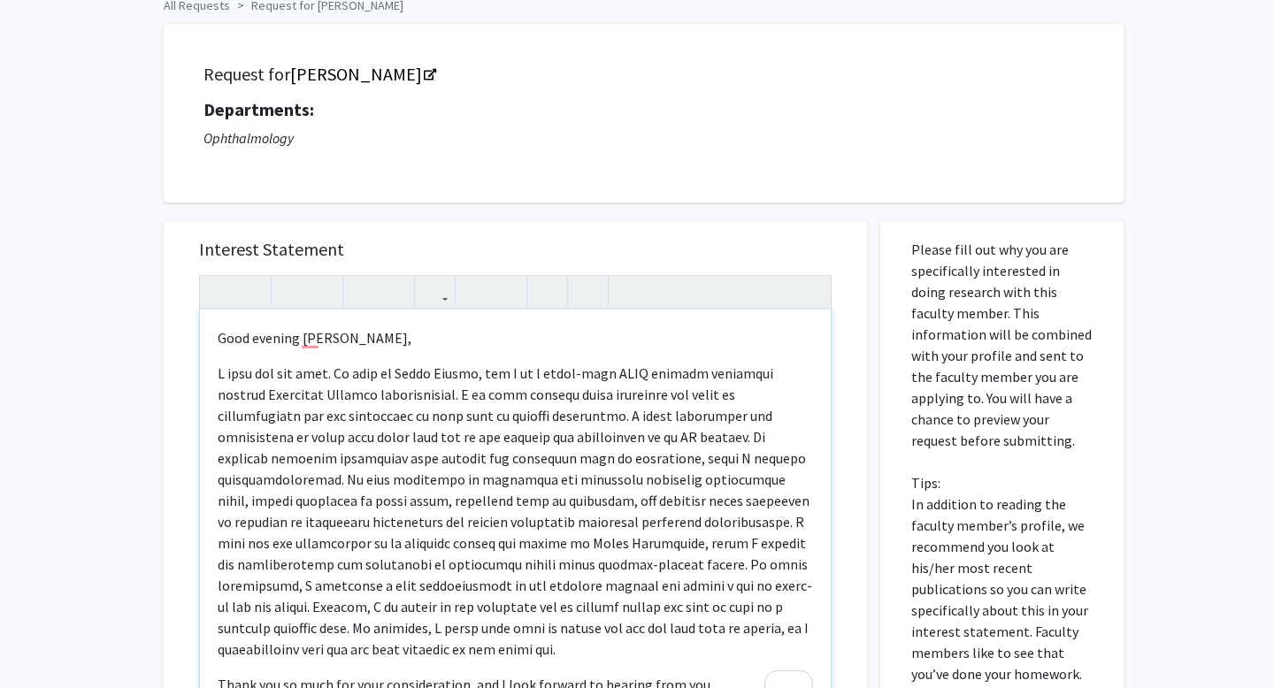
scroll to position [298, 0]
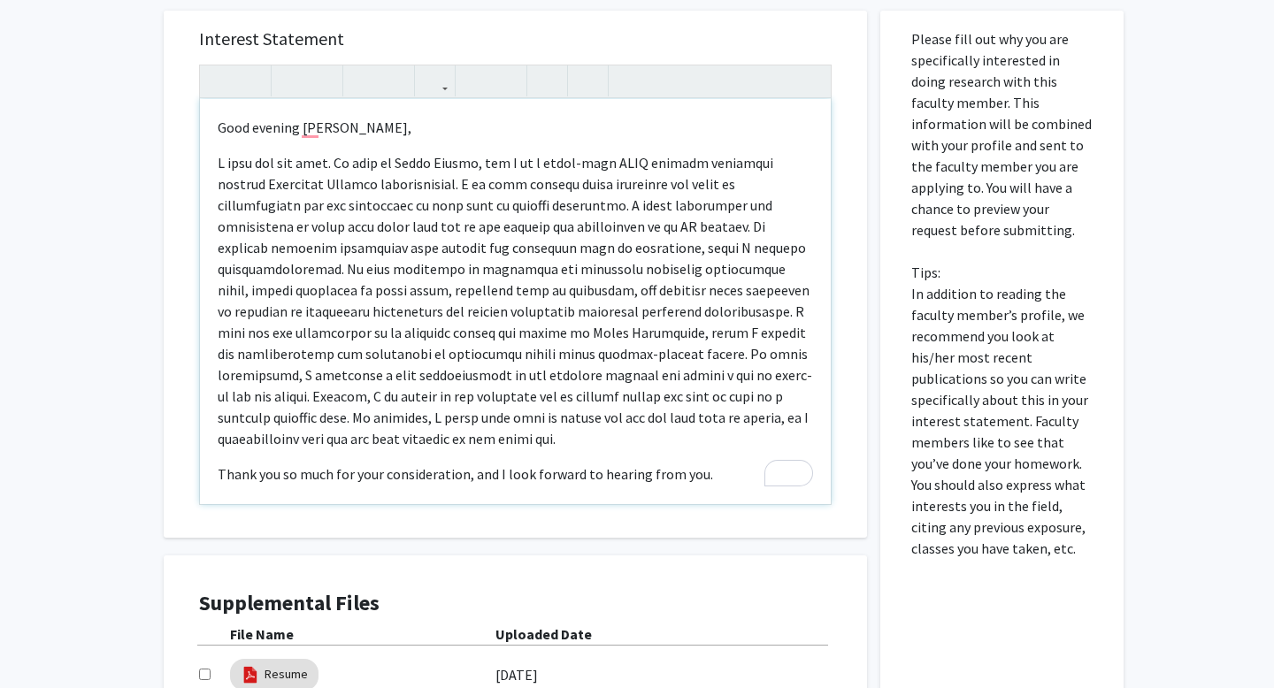
click at [242, 206] on p "To enrich screen reader interactions, please activate Accessibility in Grammarl…" at bounding box center [515, 300] width 595 height 297
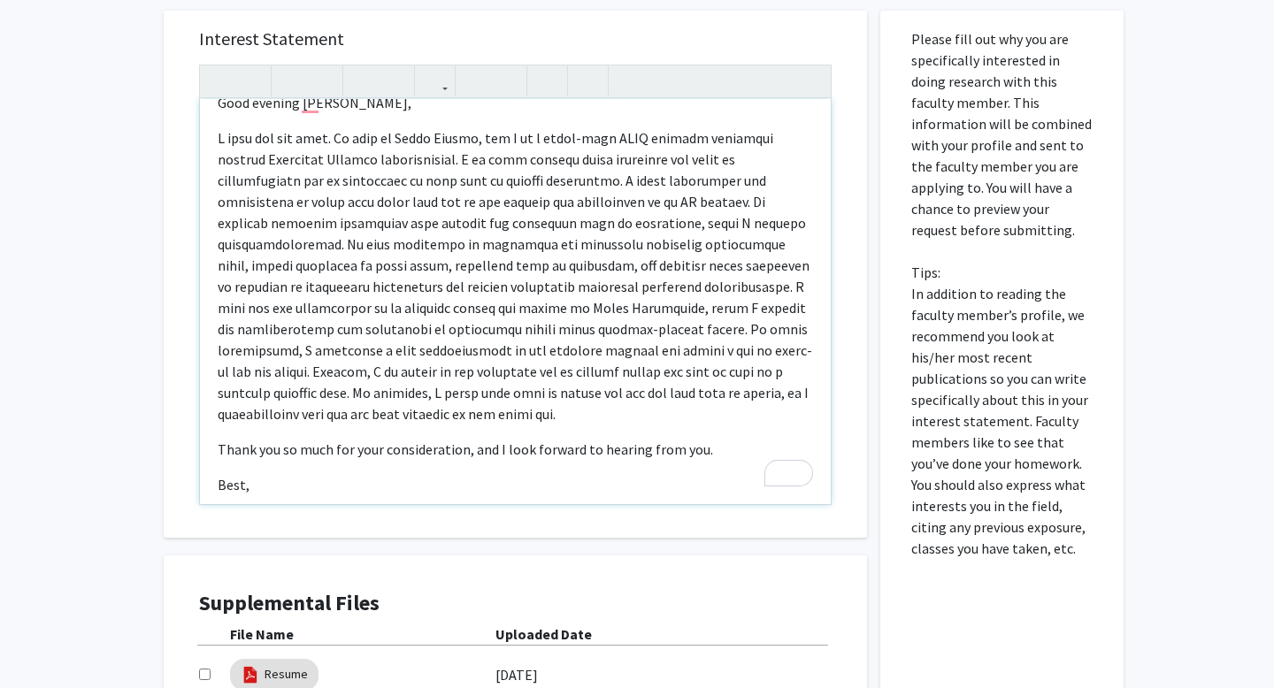
scroll to position [0, 0]
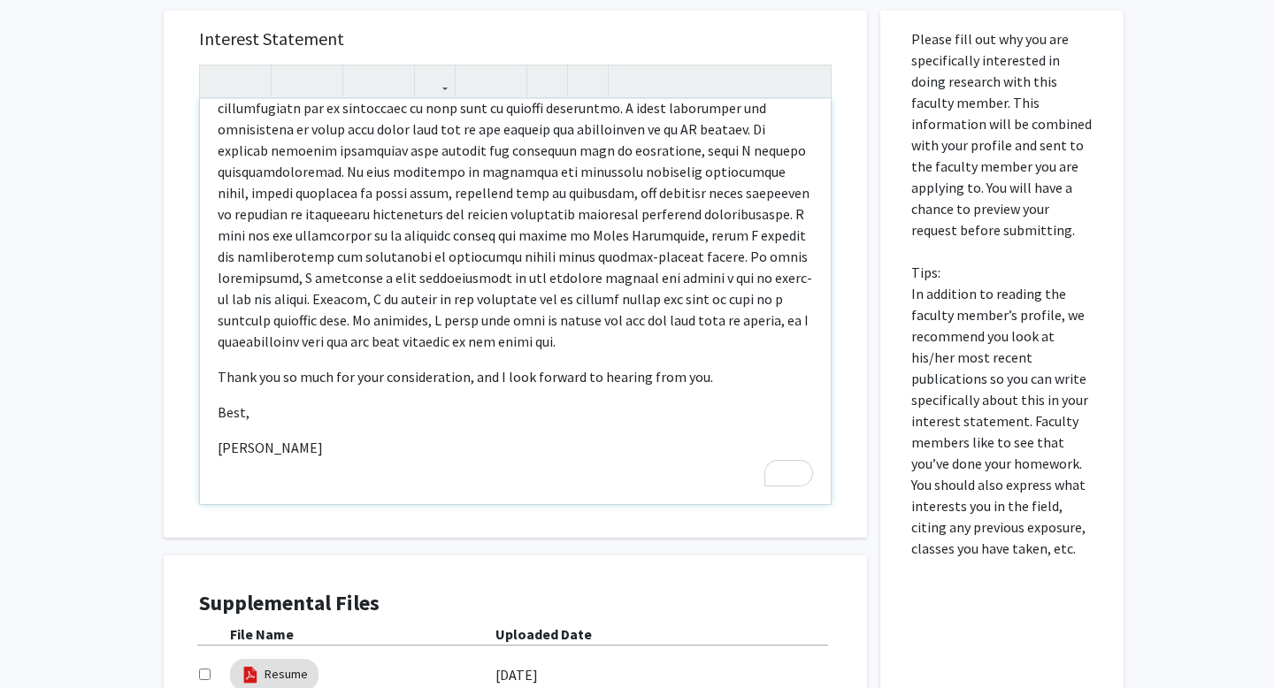
click at [240, 478] on div "Good evening Dr. Yonekawa, Thank you so much for your consideration, and I look…" at bounding box center [515, 301] width 631 height 405
type textarea "<p>Good evening Dr. Yonekawa,&nbsp;</p><p>I hope you are well. My name is Greta…"
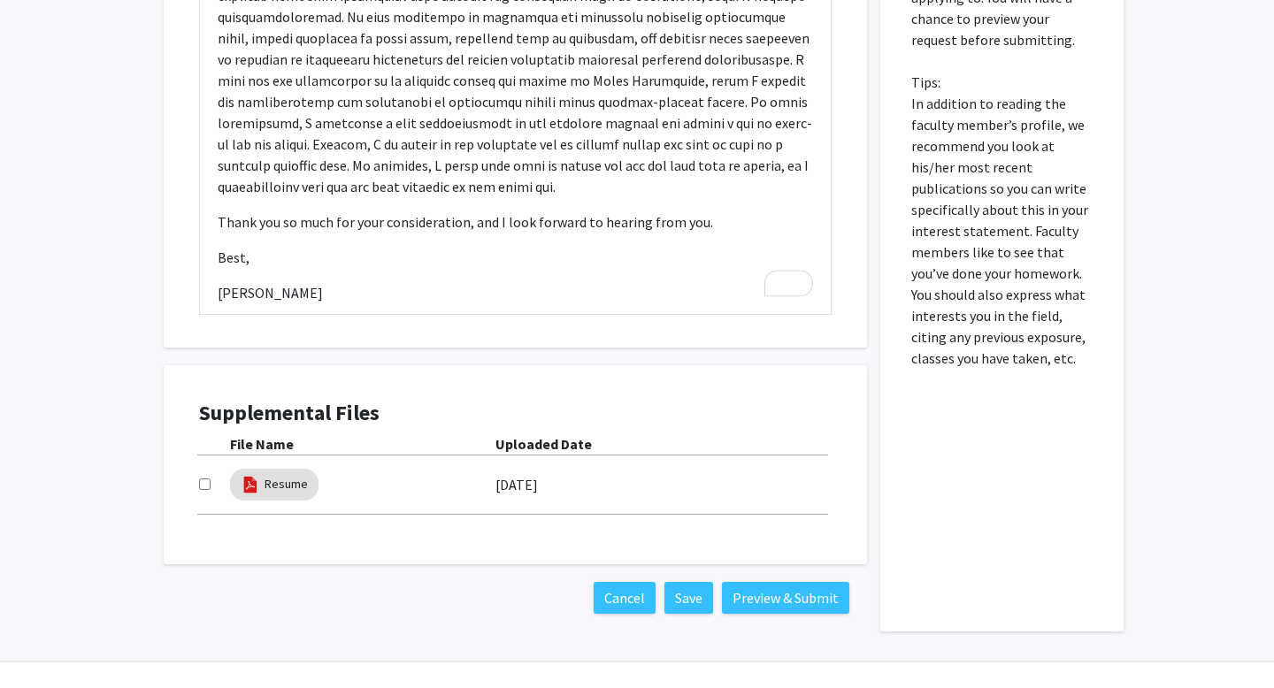
click at [203, 481] on input "checkbox" at bounding box center [205, 485] width 12 height 12
checkbox input "true"
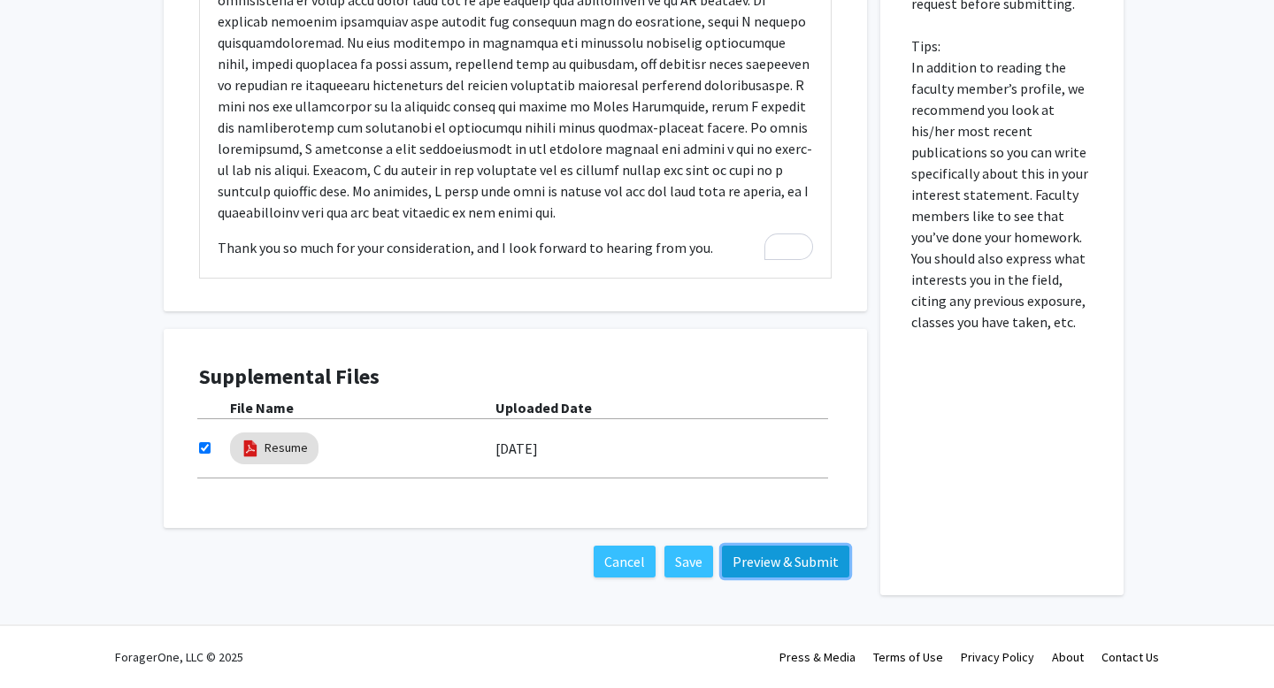
click at [778, 565] on button "Preview & Submit" at bounding box center [785, 562] width 127 height 32
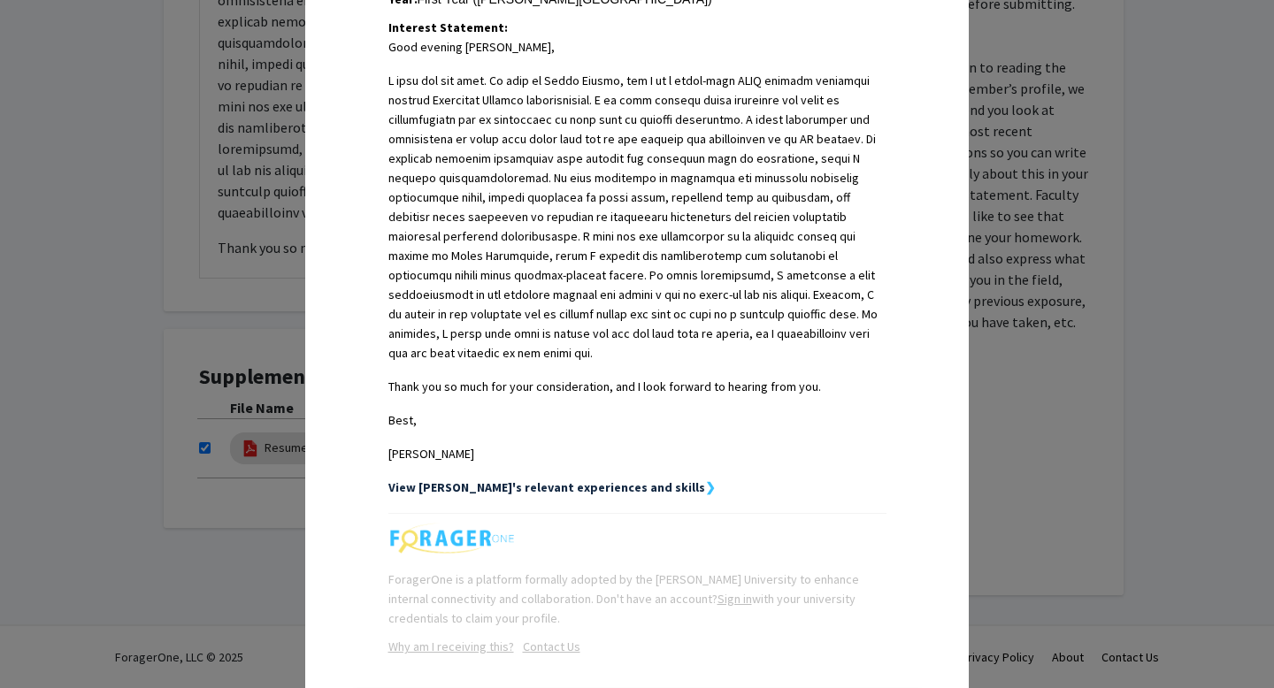
scroll to position [506, 0]
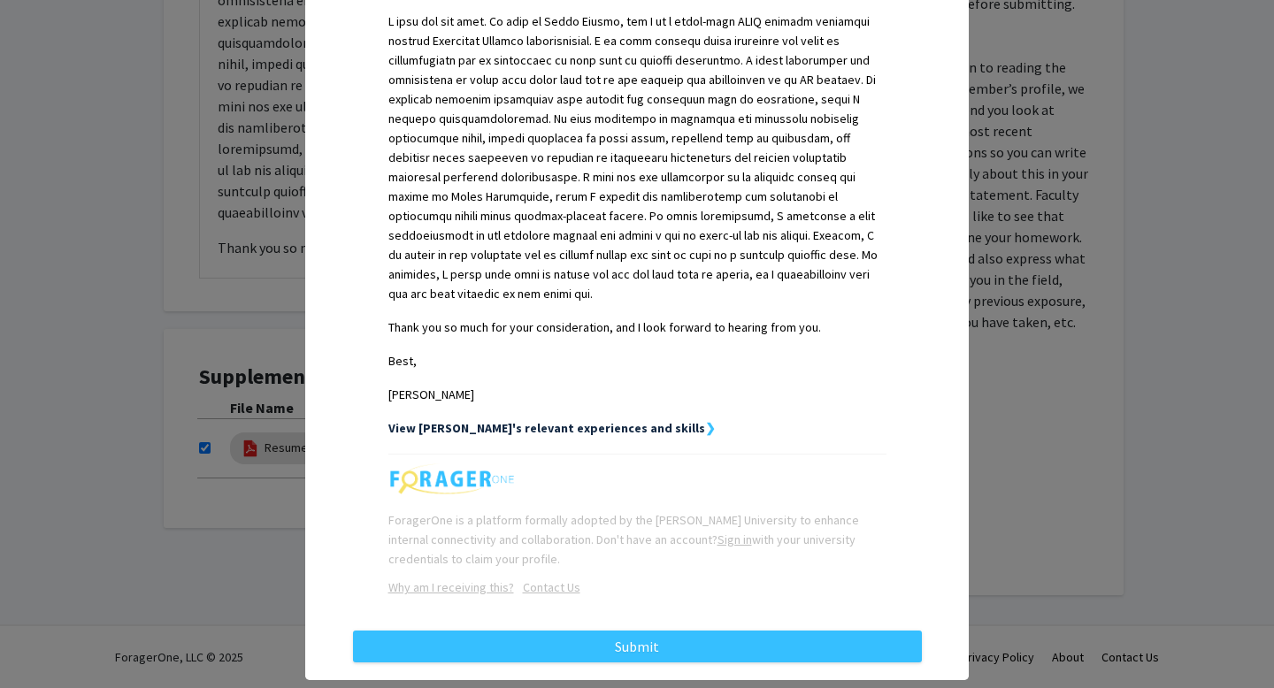
click at [568, 420] on strong "View Greta's relevant experiences and skills" at bounding box center [546, 428] width 317 height 16
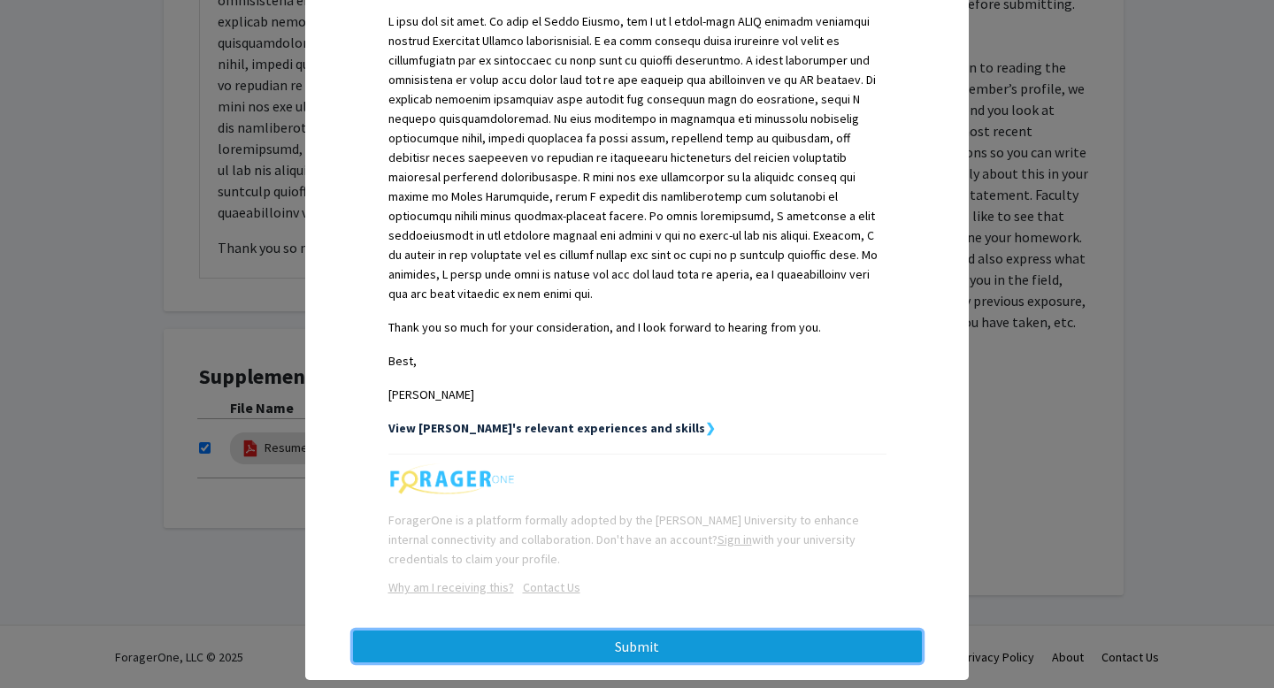
click at [646, 631] on button "Submit" at bounding box center [637, 647] width 569 height 32
